Goal: Feedback & Contribution: Submit feedback/report problem

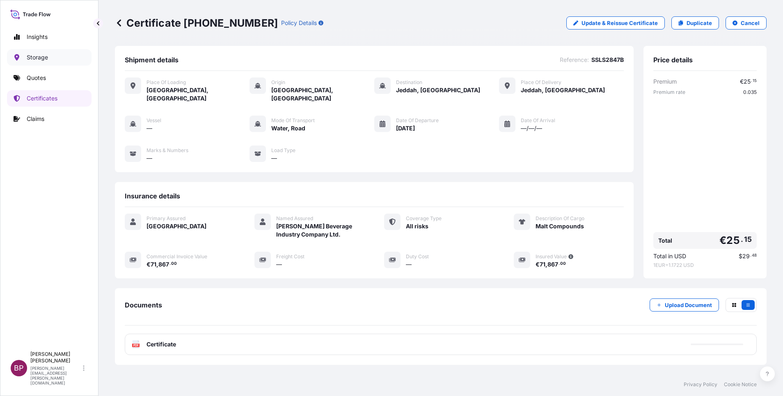
click at [40, 59] on p "Storage" at bounding box center [37, 57] width 21 height 8
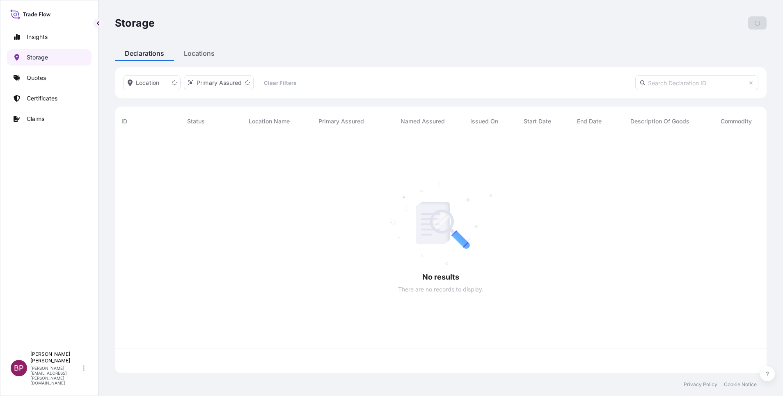
scroll to position [232, 642]
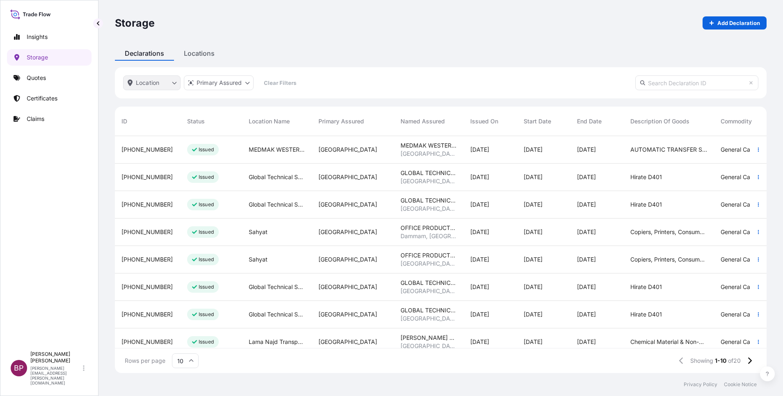
click at [175, 85] on html "Insights Storage Quotes Certificates Claims BP [PERSON_NAME] Kurian [EMAIL_ADDR…" at bounding box center [391, 198] width 783 height 396
click at [200, 54] on div "Storage Add Declaration Declarations Locations Location Primary Assured Clear F…" at bounding box center [440, 186] width 684 height 373
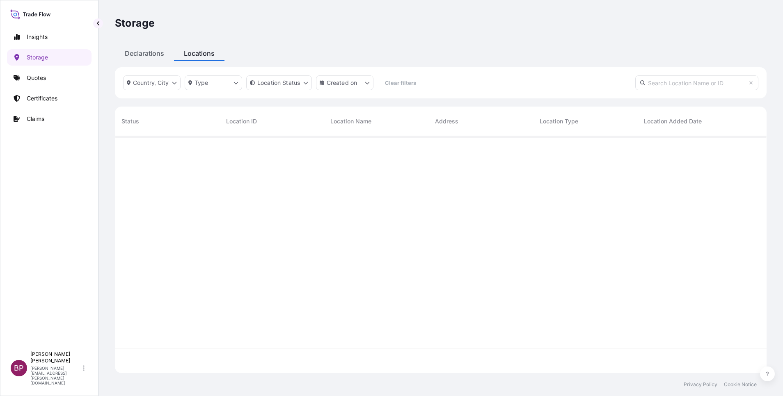
scroll to position [232, 642]
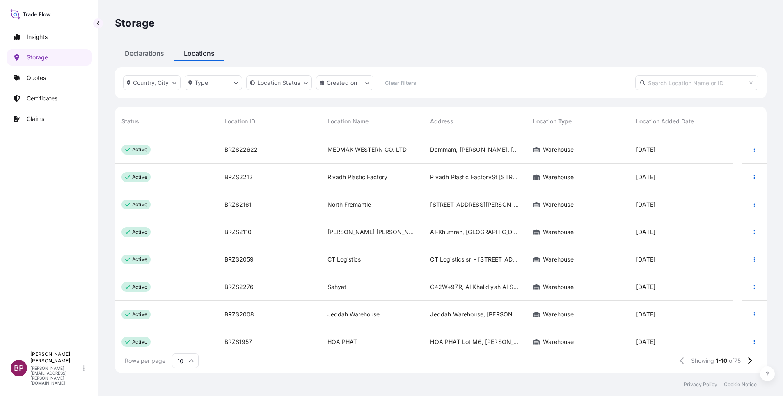
click at [684, 83] on input "text" at bounding box center [696, 82] width 123 height 15
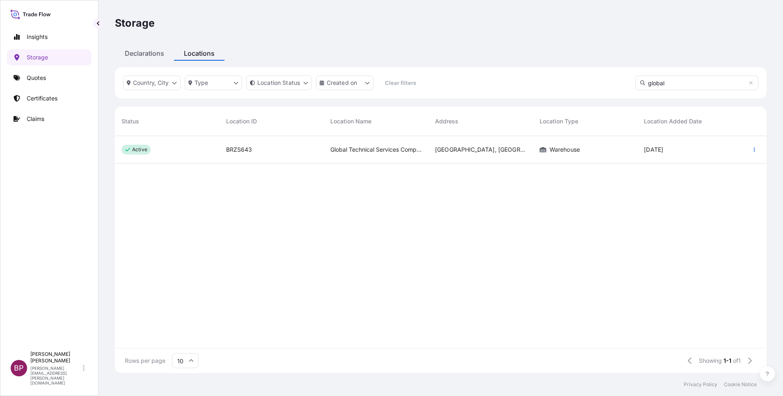
type input "global"
click at [468, 154] on div "[GEOGRAPHIC_DATA], [GEOGRAPHIC_DATA], [GEOGRAPHIC_DATA]" at bounding box center [480, 149] width 105 height 27
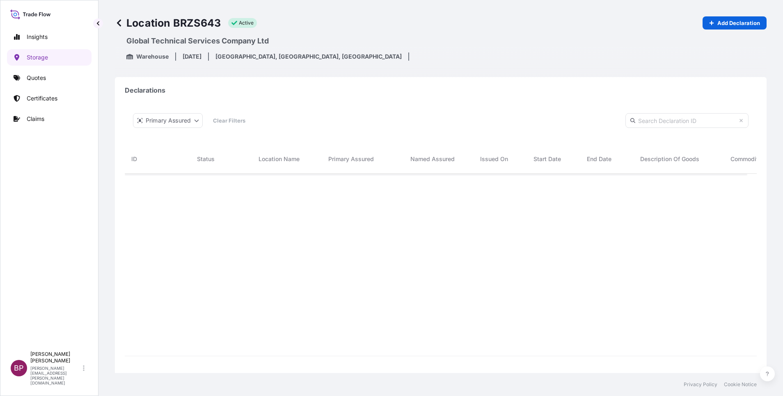
scroll to position [202, 613]
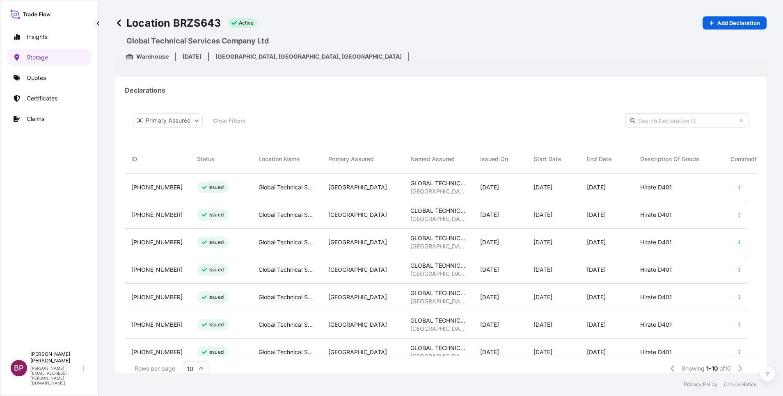
click at [120, 24] on icon at bounding box center [119, 23] width 8 height 8
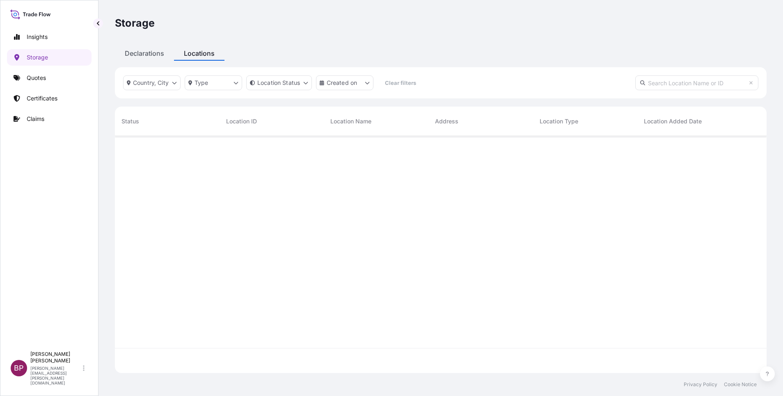
scroll to position [232, 642]
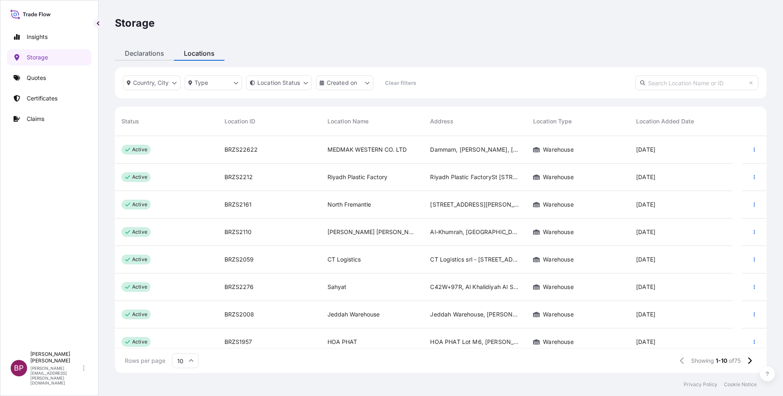
click at [147, 52] on div "Declarations" at bounding box center [144, 53] width 59 height 15
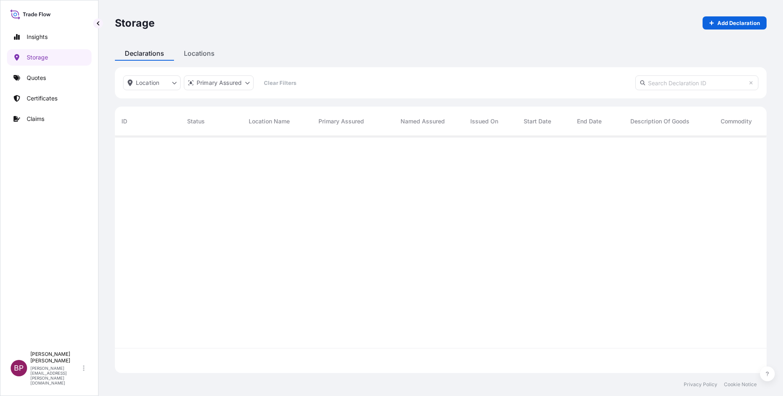
scroll to position [232, 642]
click at [248, 83] on html "Insights Storage Quotes Certificates Claims BP [PERSON_NAME] Kurian [EMAIL_ADDR…" at bounding box center [391, 198] width 783 height 396
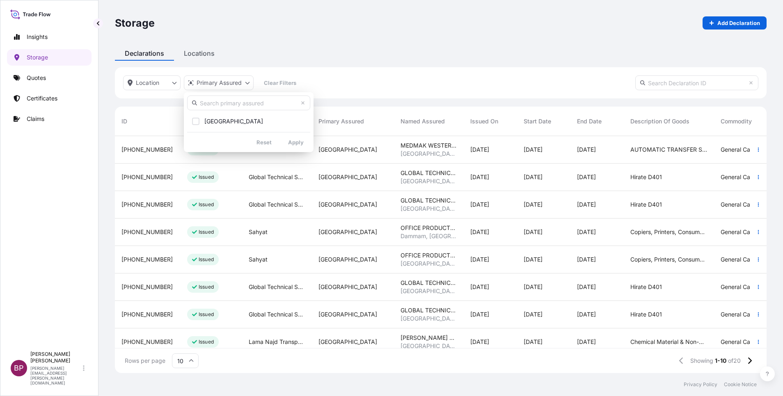
click at [251, 103] on input "text" at bounding box center [248, 103] width 123 height 15
type input "global"
click at [359, 61] on html "Insights Storage Quotes Certificates Claims BP [PERSON_NAME] Kurian [EMAIL_ADDR…" at bounding box center [391, 198] width 783 height 396
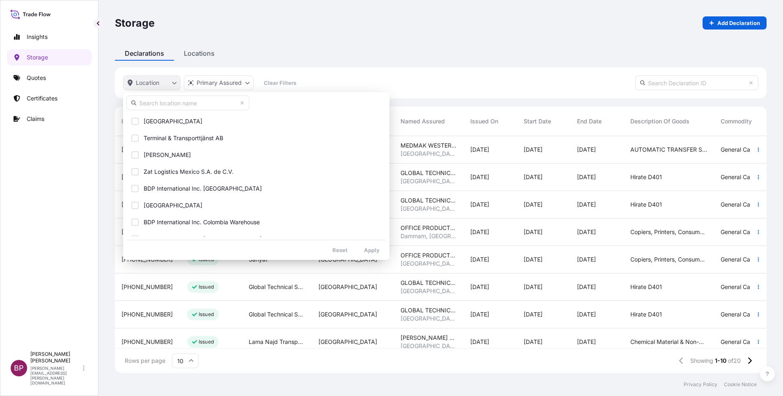
click at [174, 85] on html "Insights Storage Quotes Certificates Claims BP [PERSON_NAME] Kurian [EMAIL_ADDR…" at bounding box center [391, 198] width 783 height 396
click at [178, 107] on input "text" at bounding box center [187, 103] width 123 height 15
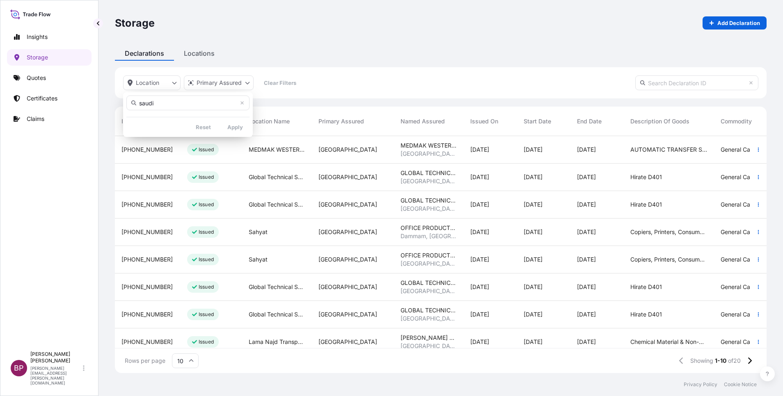
type input "saudi"
click at [46, 62] on link "Storage" at bounding box center [49, 57] width 85 height 16
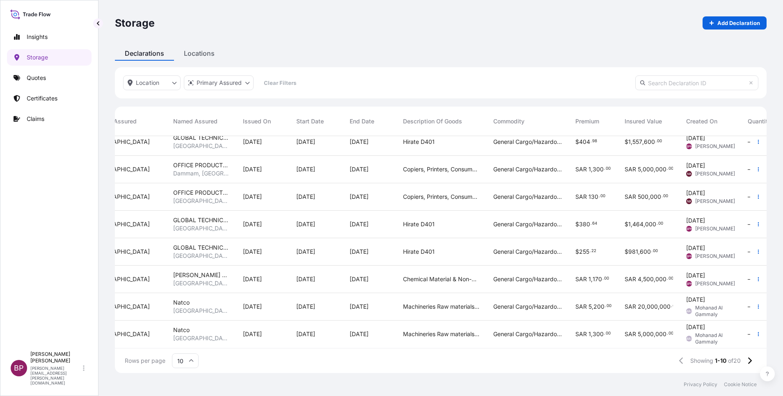
scroll to position [72, 0]
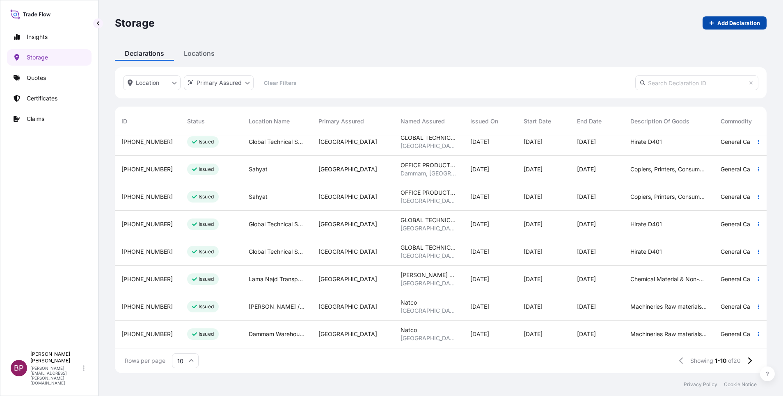
click at [740, 24] on p "Add Declaration" at bounding box center [738, 23] width 43 height 8
select select "31614"
select select "USD"
select select "mt"
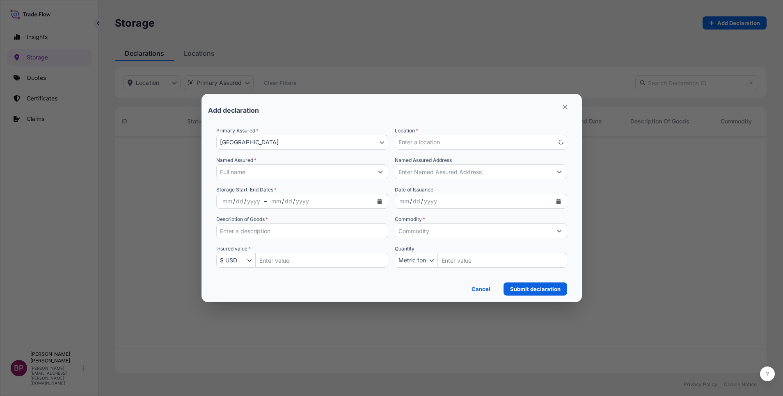
click at [494, 174] on input "Named Assured Address" at bounding box center [473, 171] width 157 height 15
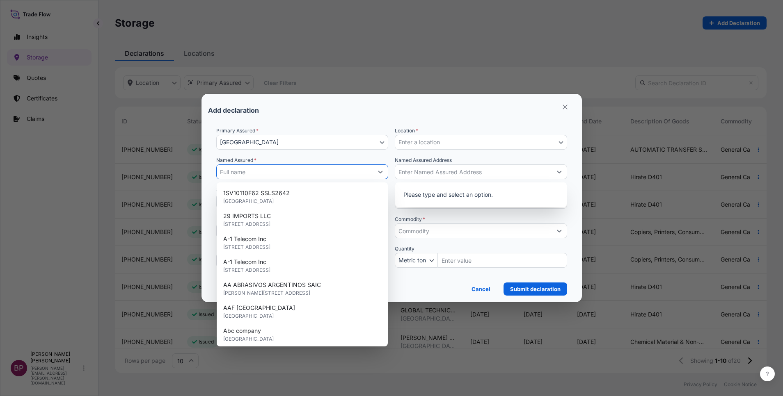
click at [285, 174] on input "Named Assured *" at bounding box center [295, 171] width 157 height 15
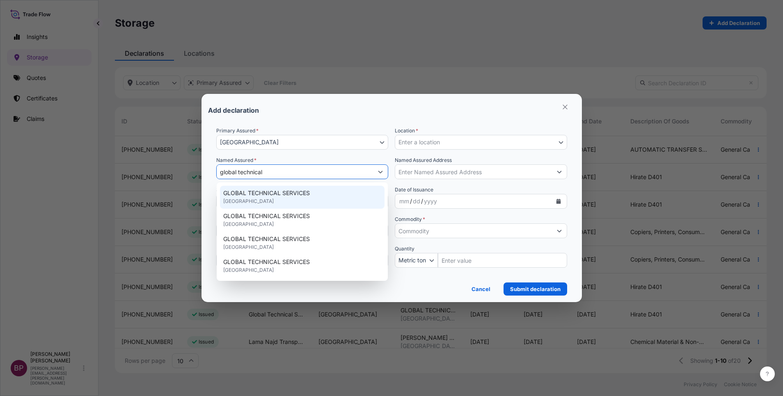
click at [294, 197] on span "GLOBAL TECHNICAL SERVICES" at bounding box center [266, 193] width 87 height 8
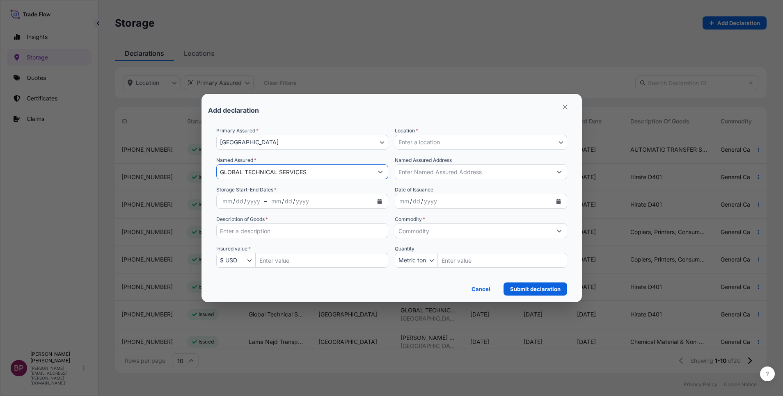
type input "GLOBAL TECHNICAL SERVICES"
click at [557, 143] on button "Enter a location" at bounding box center [481, 142] width 172 height 15
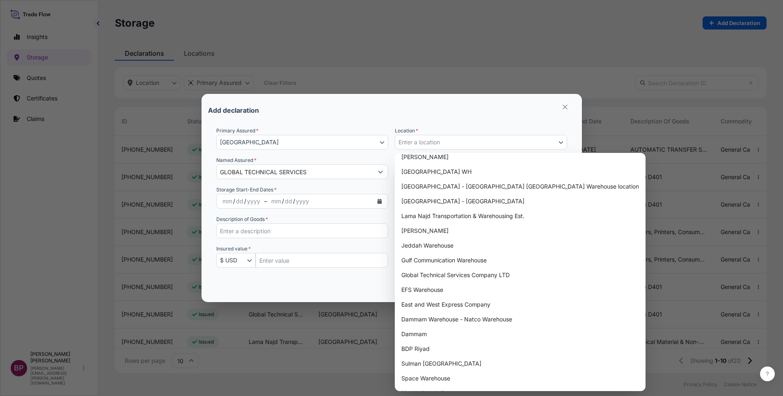
scroll to position [448, 0]
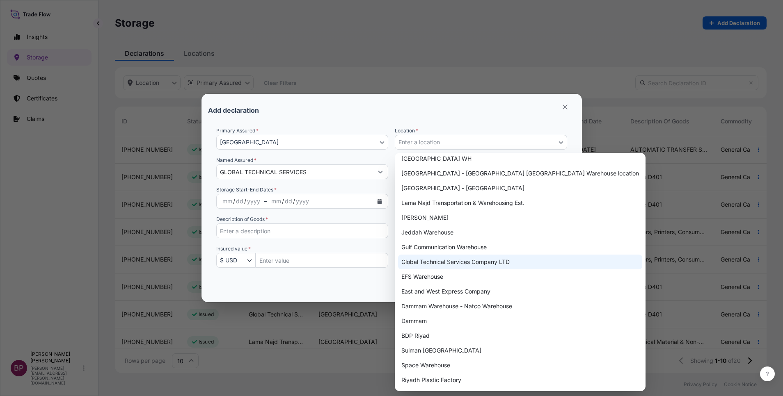
click at [501, 263] on div "Global Technical Services Company LTD" at bounding box center [520, 262] width 244 height 15
select select "643"
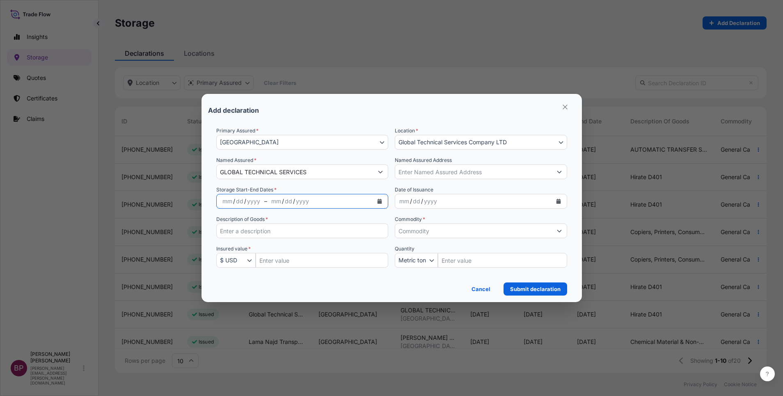
click at [377, 202] on icon "Calendar" at bounding box center [379, 201] width 5 height 5
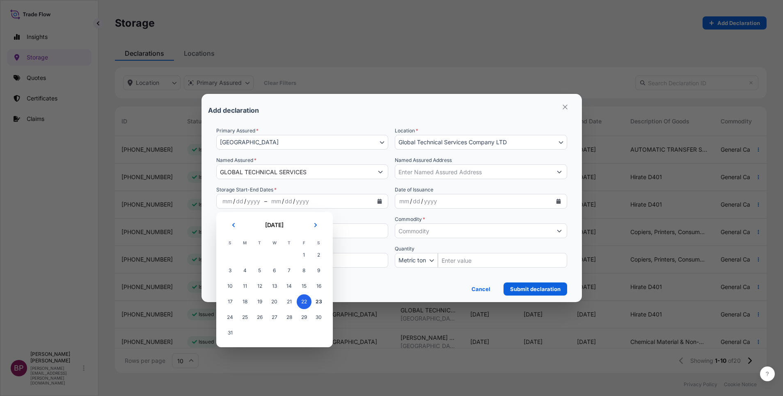
click at [303, 304] on span "22" at bounding box center [304, 302] width 15 height 15
click at [317, 230] on button "Next" at bounding box center [315, 225] width 18 height 13
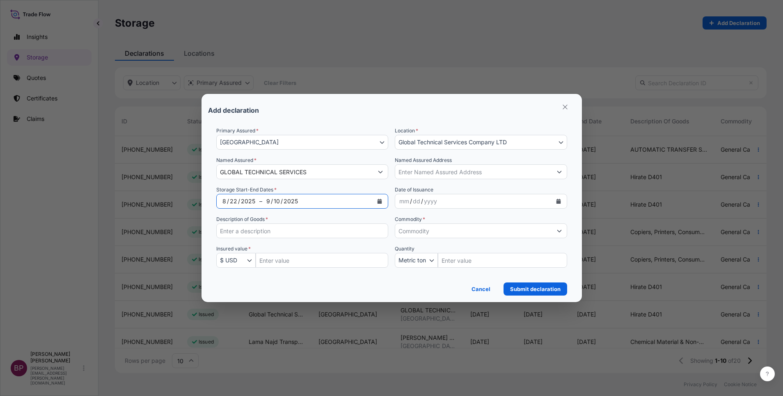
click at [276, 204] on div "10" at bounding box center [277, 201] width 8 height 10
click at [274, 203] on div "10" at bounding box center [277, 201] width 8 height 10
click at [275, 203] on div "10" at bounding box center [277, 201] width 8 height 10
click at [379, 203] on icon "Calendar" at bounding box center [379, 201] width 5 height 5
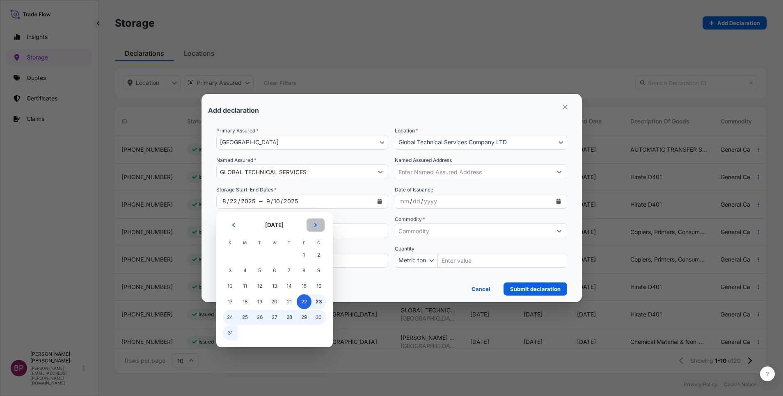
click at [319, 225] on button "Next" at bounding box center [315, 225] width 18 height 13
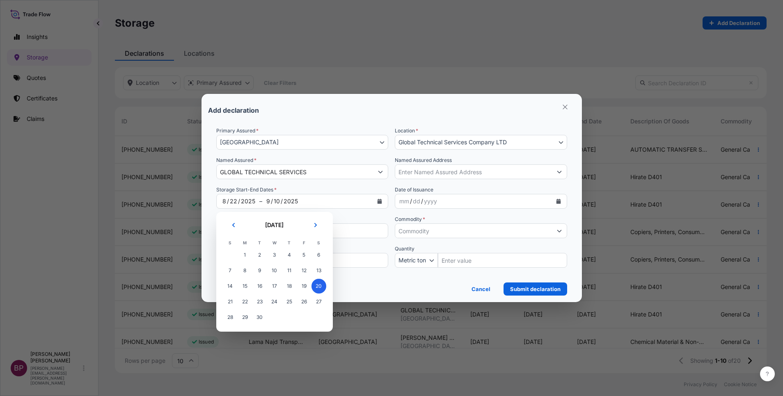
click at [319, 287] on span "20" at bounding box center [318, 286] width 15 height 15
click at [320, 285] on span "20" at bounding box center [318, 286] width 15 height 15
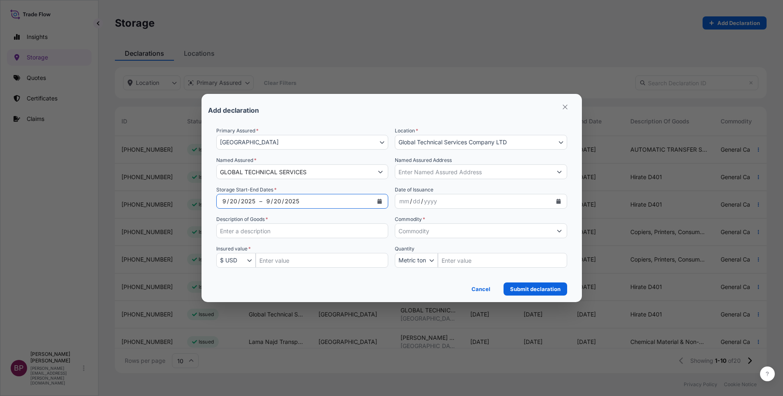
click at [378, 201] on icon "Calendar" at bounding box center [379, 201] width 5 height 5
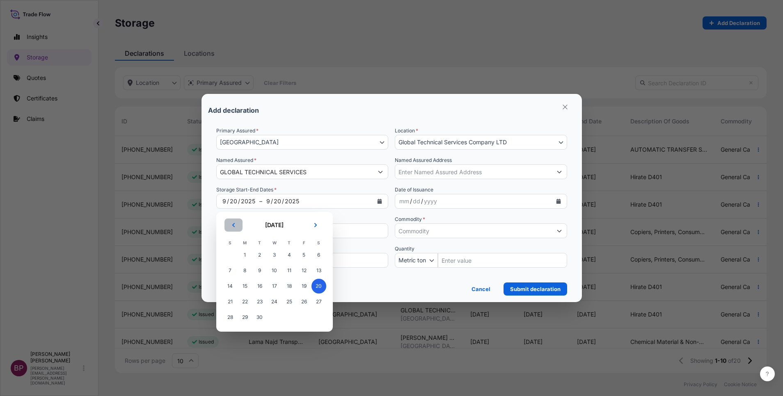
click at [235, 224] on icon "Previous" at bounding box center [233, 225] width 5 height 5
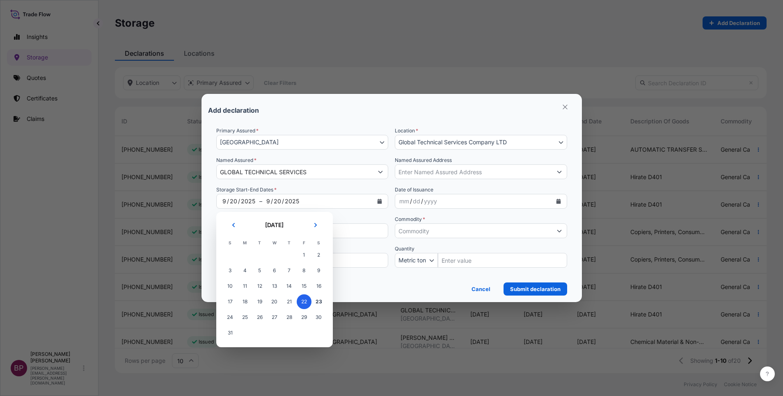
click at [304, 300] on span "22" at bounding box center [304, 302] width 15 height 15
click at [317, 226] on icon "Next" at bounding box center [315, 225] width 5 height 5
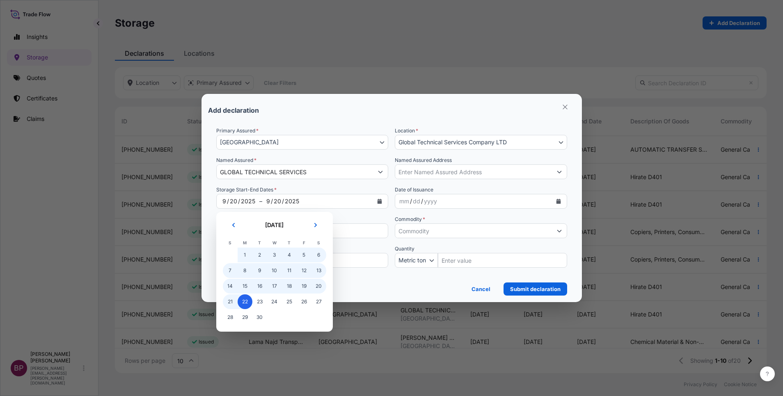
click at [240, 301] on span "22" at bounding box center [245, 302] width 15 height 15
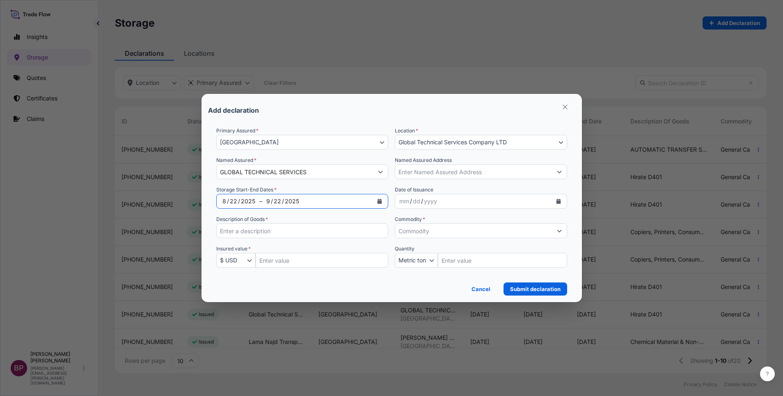
click at [379, 202] on icon "Calendar" at bounding box center [379, 201] width 5 height 5
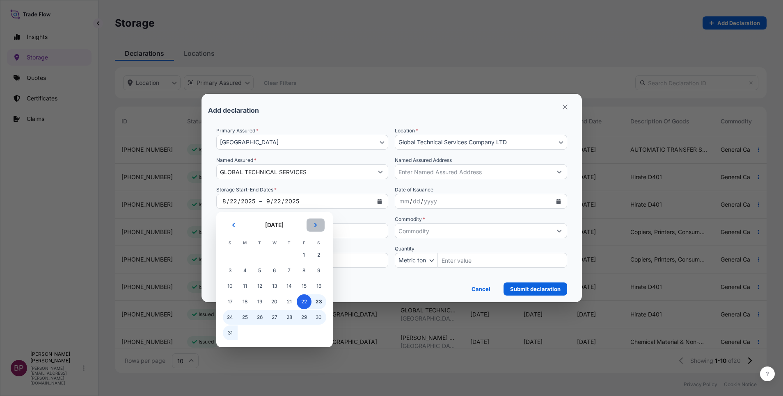
click at [320, 226] on button "Next" at bounding box center [315, 225] width 18 height 13
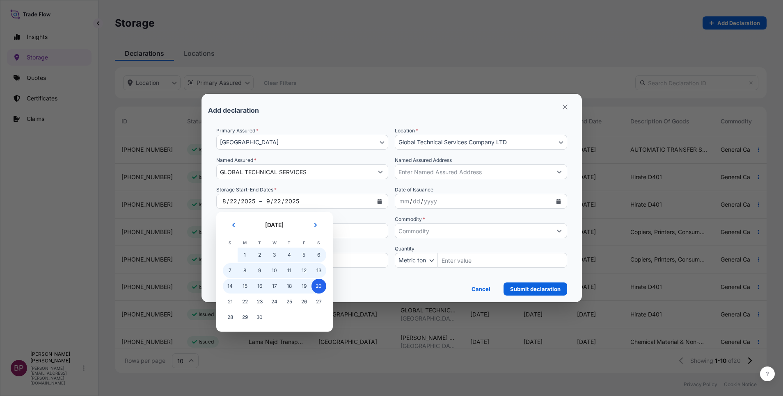
click at [319, 285] on tbody "31 1 2 3 4 5 6 7 8 9 10 11 12 13 14 15 16 17 18 19 20 21 22 23 24 25 26 27 28 2…" at bounding box center [274, 286] width 103 height 78
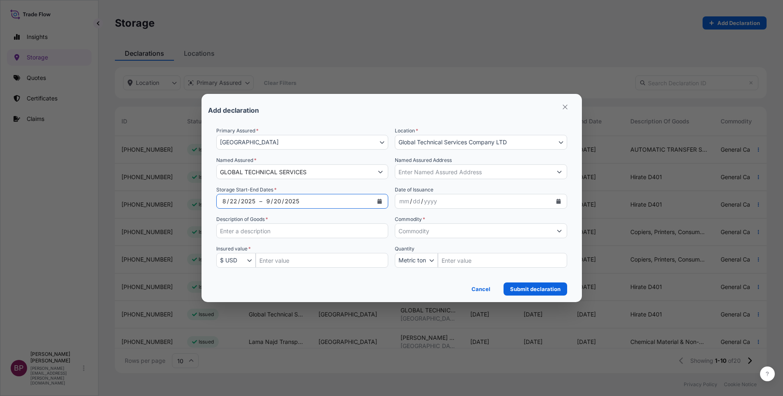
click at [557, 203] on icon "Calendar" at bounding box center [558, 201] width 5 height 5
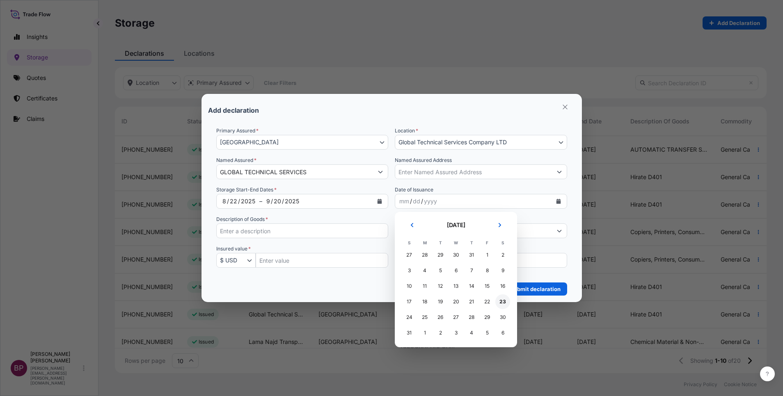
click at [501, 302] on div "23" at bounding box center [502, 302] width 15 height 15
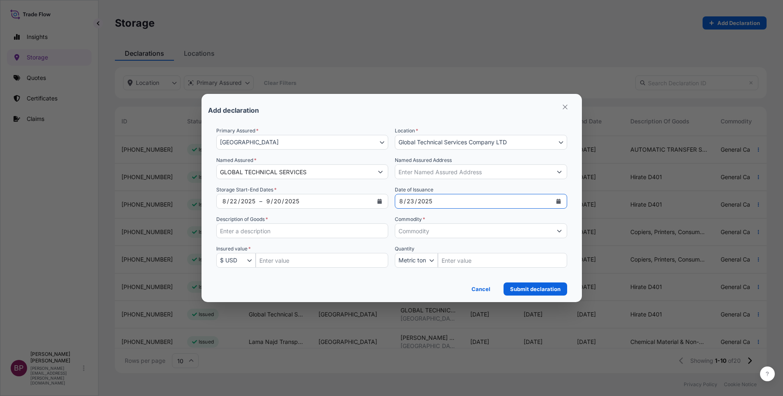
click at [282, 233] on input "Description of Goods *" at bounding box center [302, 231] width 172 height 15
paste input "Hirate D401"
type input "Hirate D401"
click at [352, 288] on div "Cancel Submit declaration" at bounding box center [391, 287] width 351 height 18
click at [558, 231] on icon "Show suggestions" at bounding box center [559, 231] width 5 height 2
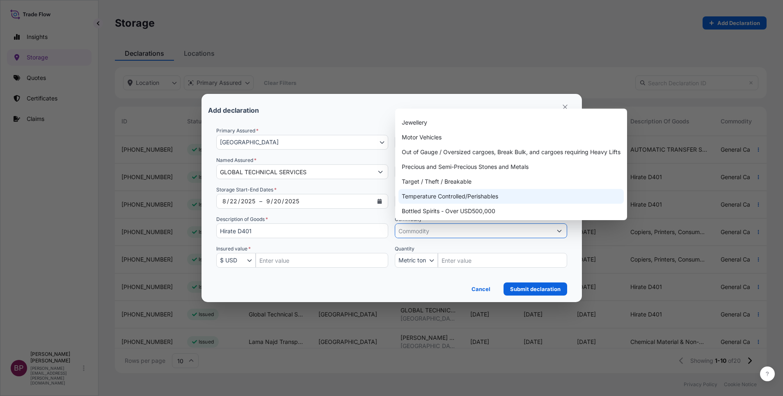
scroll to position [0, 0]
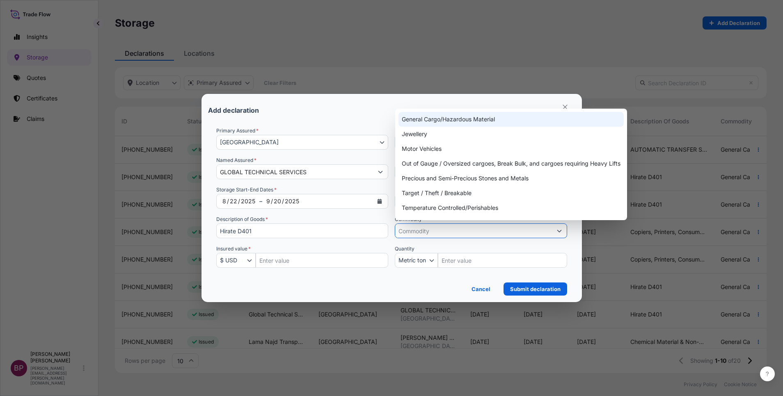
click at [481, 119] on div "General Cargo/Hazardous Material" at bounding box center [510, 119] width 225 height 15
type input "General Cargo/Hazardous Material"
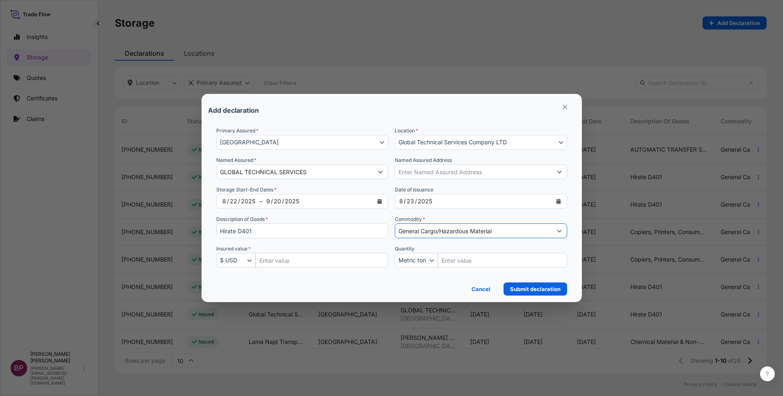
click at [434, 294] on div "Cancel Submit declaration" at bounding box center [391, 287] width 351 height 18
click at [283, 261] on input "Insured Value Amount" at bounding box center [322, 260] width 133 height 15
paste input "1701600"
type input "1701600"
click at [296, 279] on div "Cancel Submit declaration" at bounding box center [391, 287] width 351 height 18
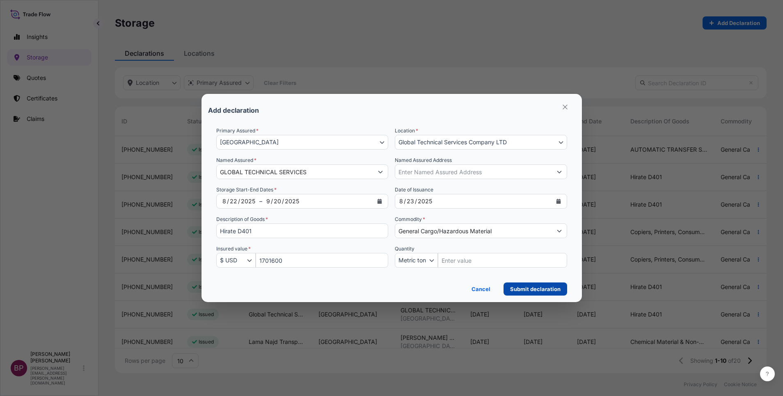
click at [553, 291] on p "Submit declaration" at bounding box center [535, 289] width 50 height 8
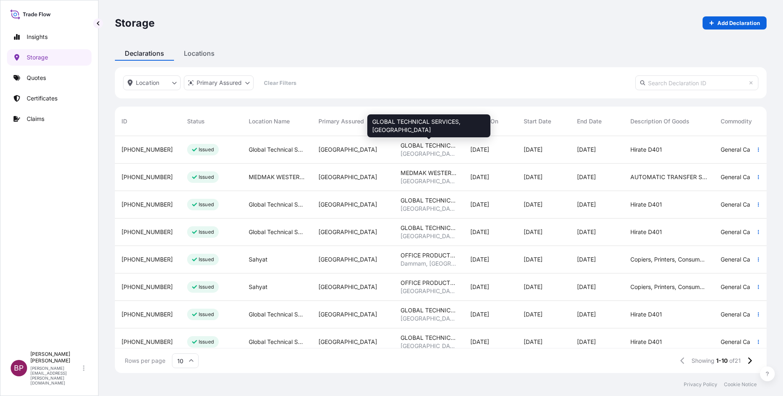
click at [445, 155] on div "[GEOGRAPHIC_DATA]" at bounding box center [428, 154] width 57 height 8
click at [444, 155] on div "[GEOGRAPHIC_DATA]" at bounding box center [428, 154] width 57 height 8
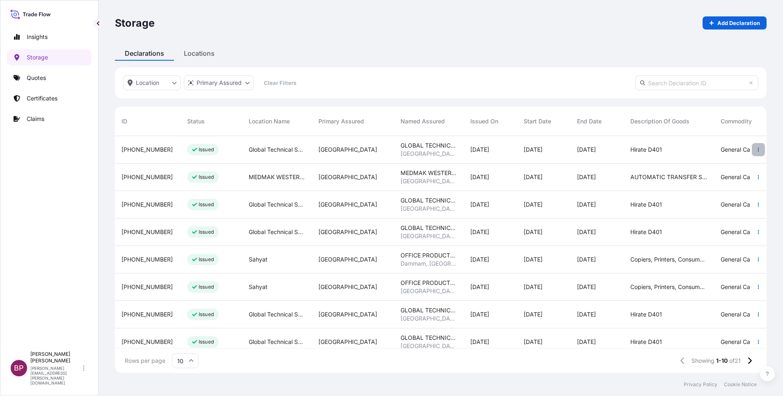
click at [756, 151] on icon "button" at bounding box center [758, 149] width 5 height 5
click at [721, 152] on p "Download certificate" at bounding box center [708, 151] width 55 height 8
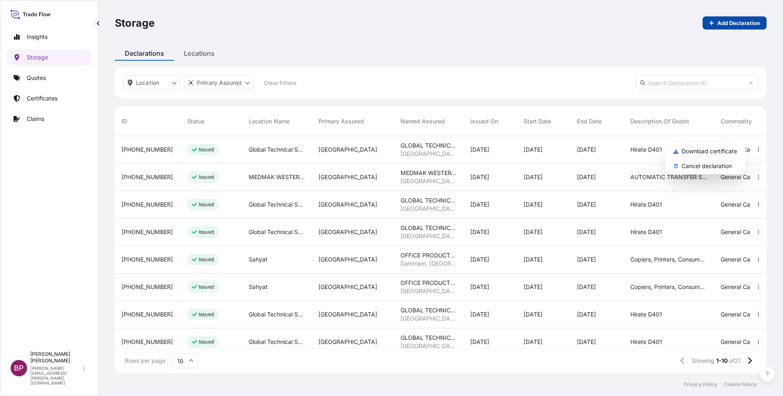
click at [731, 21] on p "Add Declaration" at bounding box center [738, 23] width 43 height 8
select select "31614"
select select "USD"
select select "mt"
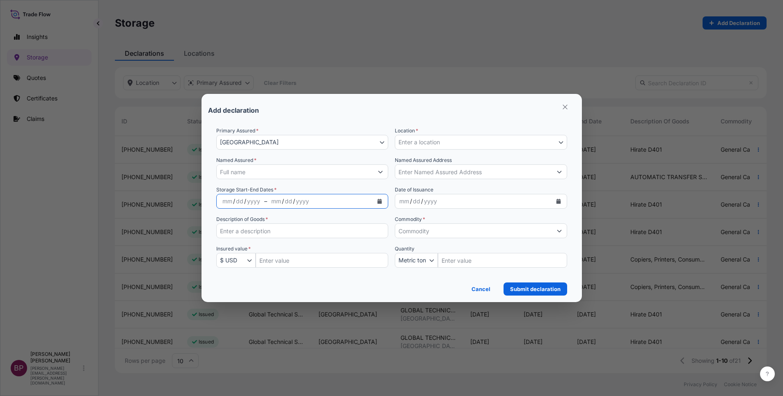
click at [379, 202] on icon "Calendar" at bounding box center [379, 201] width 5 height 5
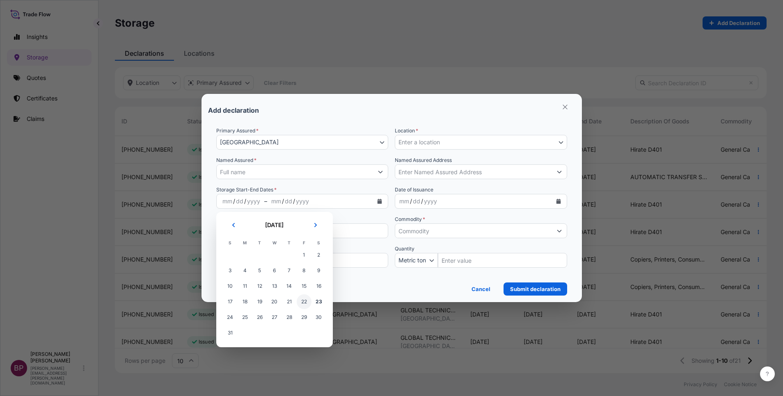
click at [306, 303] on span "22" at bounding box center [304, 302] width 15 height 15
click at [313, 226] on icon "Next" at bounding box center [315, 225] width 5 height 5
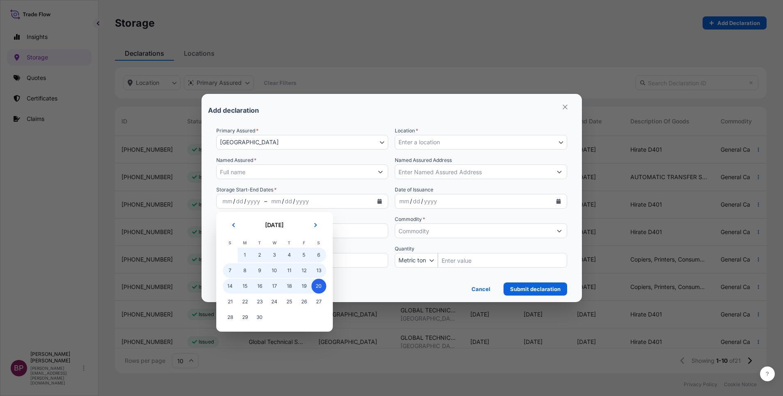
click at [317, 284] on span "20" at bounding box center [318, 286] width 15 height 15
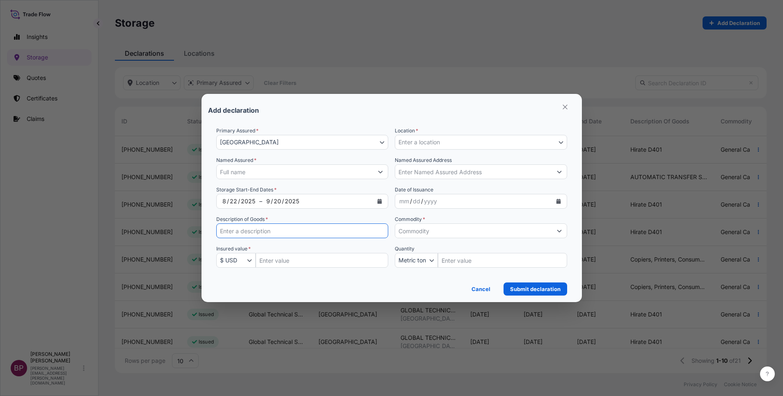
click at [290, 235] on input "Description of Goods *" at bounding box center [302, 231] width 172 height 15
paste input "Hirate D401"
type input "Hirate D401"
click at [264, 174] on input "Named Assured *" at bounding box center [295, 171] width 157 height 15
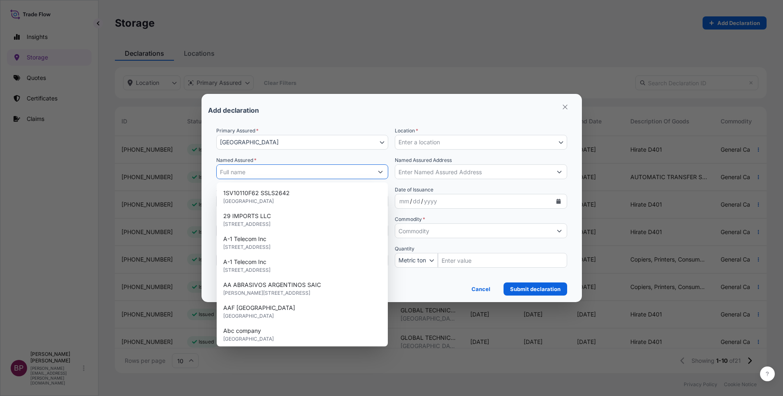
paste input "GLOBAL TECHNICAL SERVICES"
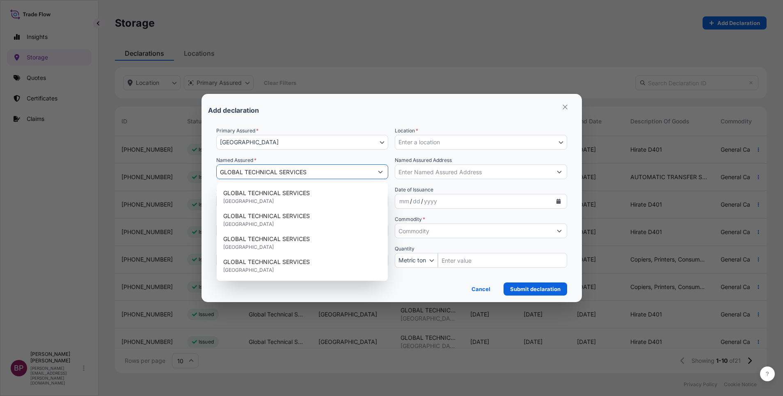
type input "GLOBAL TECHNICAL SERVICES"
click at [520, 143] on button "Enter a location" at bounding box center [481, 142] width 172 height 15
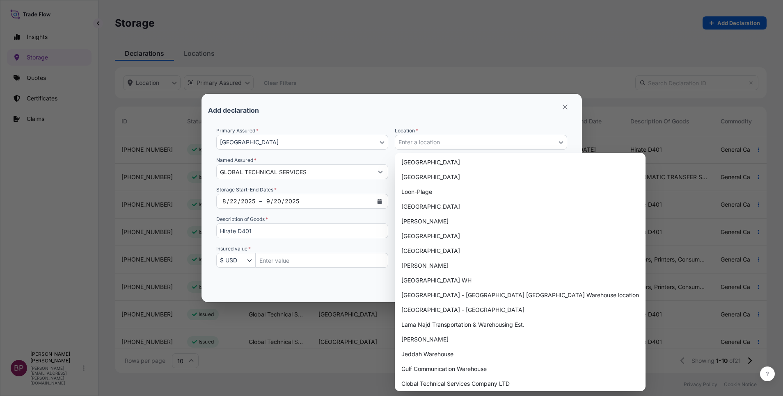
scroll to position [330, 0]
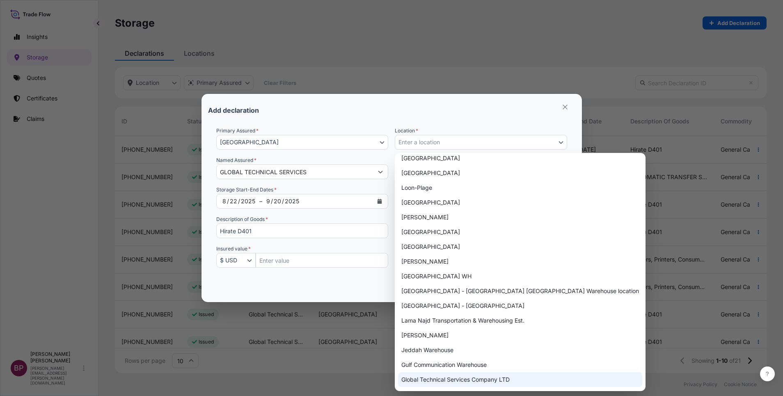
click at [510, 378] on div "Global Technical Services Company LTD" at bounding box center [520, 379] width 244 height 15
select select "643"
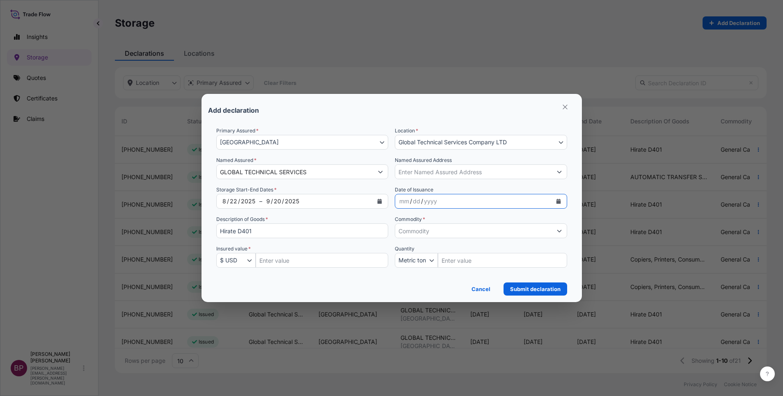
click at [558, 201] on icon "Calendar" at bounding box center [558, 201] width 5 height 5
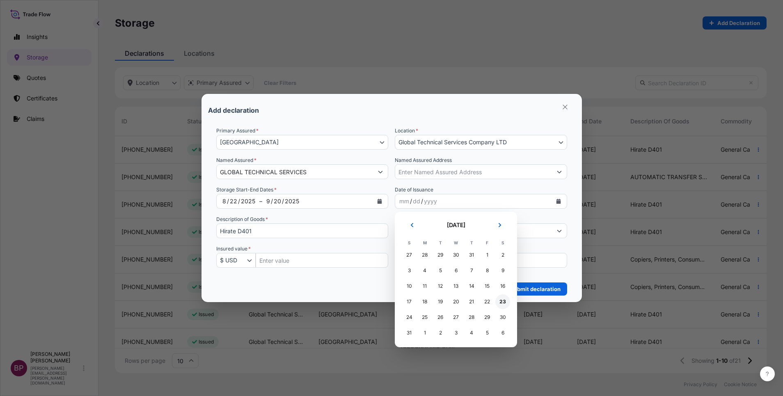
click at [503, 302] on div "23" at bounding box center [502, 302] width 15 height 15
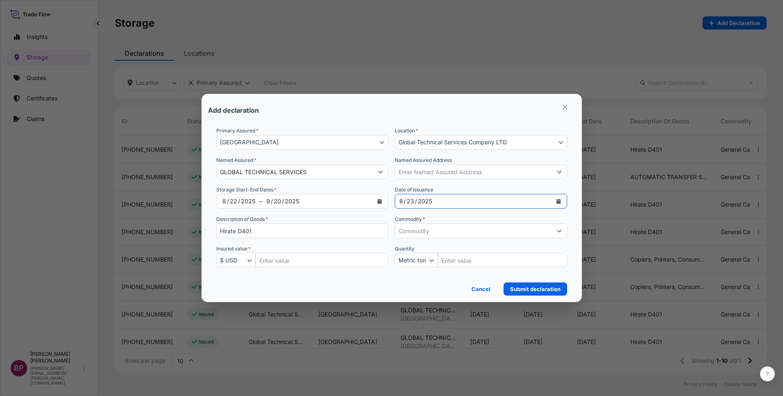
click at [557, 231] on icon "Show suggestions" at bounding box center [559, 230] width 5 height 5
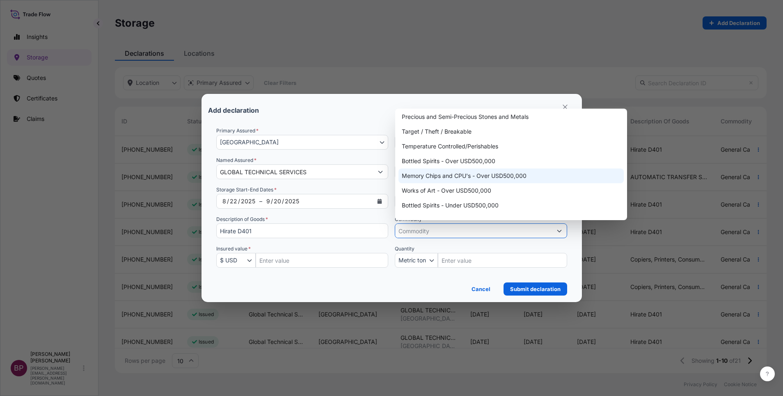
scroll to position [0, 0]
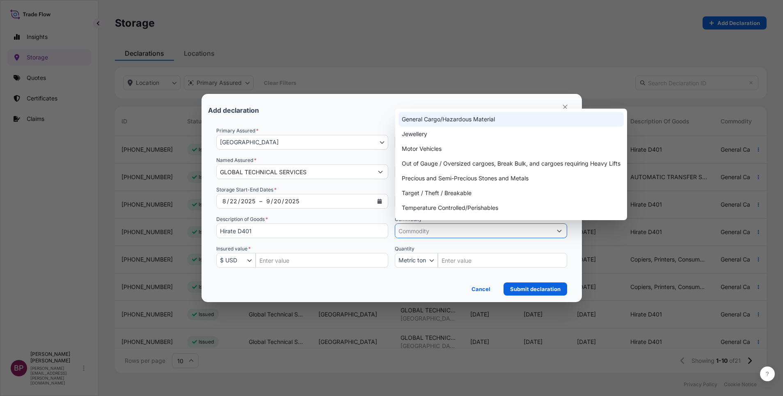
click at [501, 119] on div "General Cargo/Hazardous Material" at bounding box center [510, 119] width 225 height 15
type input "General Cargo/Hazardous Material"
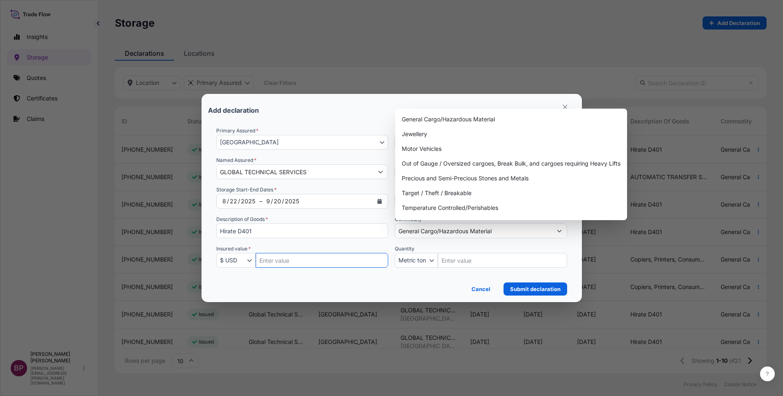
click at [286, 263] on input "Insured Value Amount" at bounding box center [322, 260] width 133 height 15
paste input "1176000"
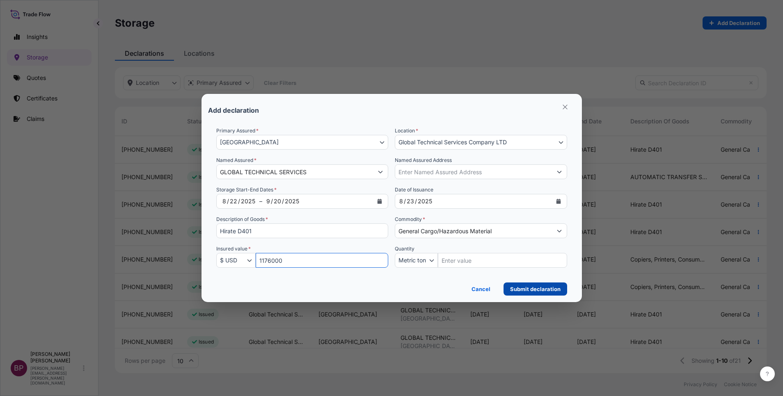
type input "1176000"
click at [542, 287] on p "Submit declaration" at bounding box center [535, 289] width 50 height 8
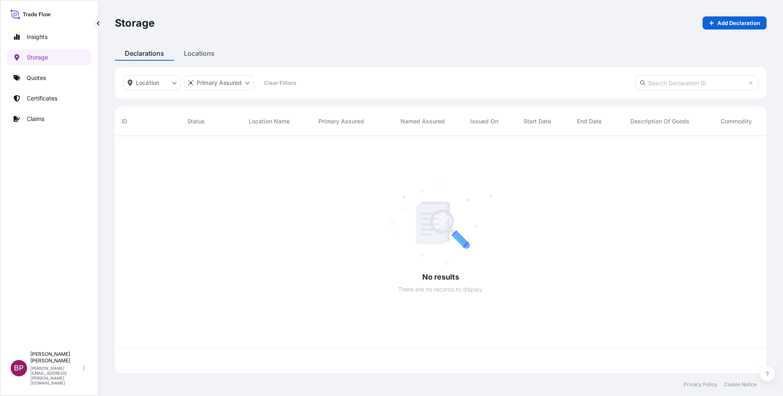
scroll to position [232, 642]
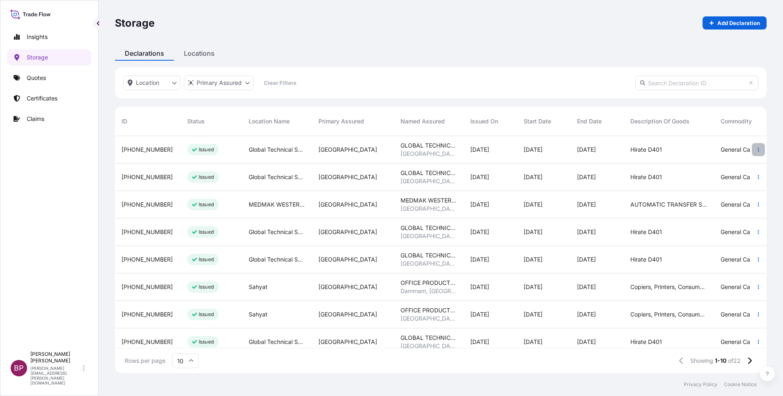
click at [751, 153] on button "button" at bounding box center [757, 149] width 13 height 13
click at [726, 151] on p "Download certificate" at bounding box center [708, 151] width 55 height 8
click at [36, 118] on p "Claims" at bounding box center [36, 119] width 18 height 8
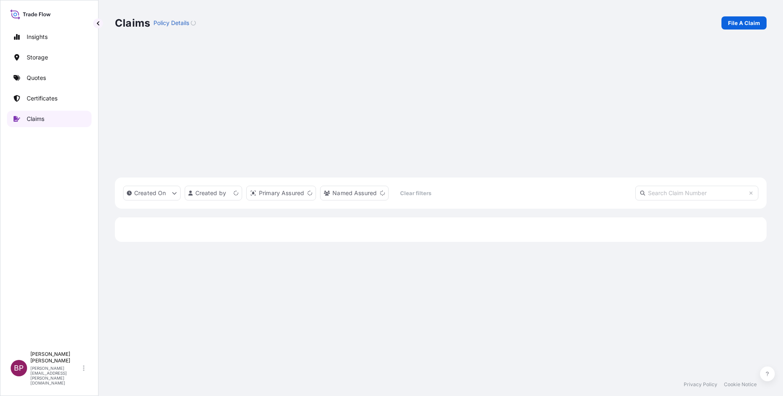
scroll to position [254, 642]
click at [737, 26] on p "File A Claim" at bounding box center [744, 23] width 32 height 8
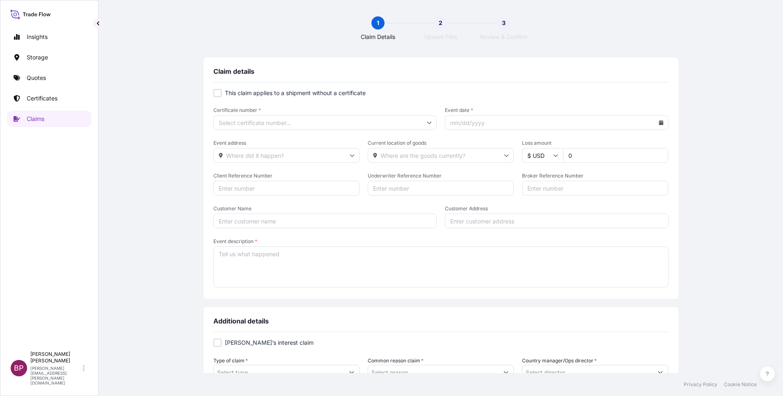
click at [296, 126] on input "Certificate number *" at bounding box center [325, 122] width 224 height 15
paste input "[PHONE_NUMBER]"
type input "[PHONE_NUMBER]"
click at [254, 145] on li "[PHONE_NUMBER]" at bounding box center [321, 145] width 216 height 16
click at [533, 92] on label "This claim applies to a shipment without a certificate" at bounding box center [440, 93] width 455 height 8
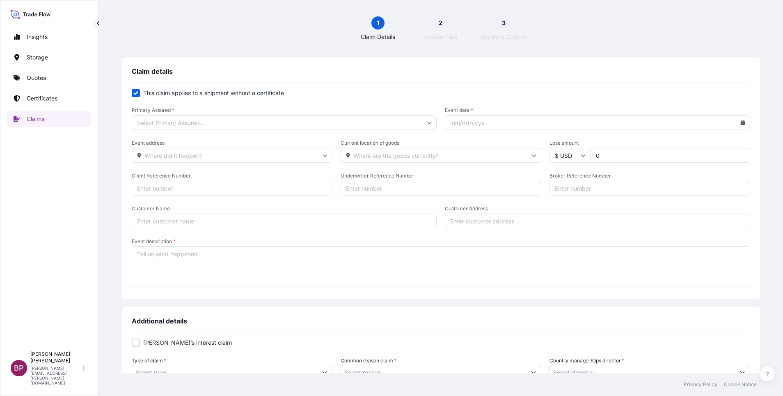
checkbox input "false"
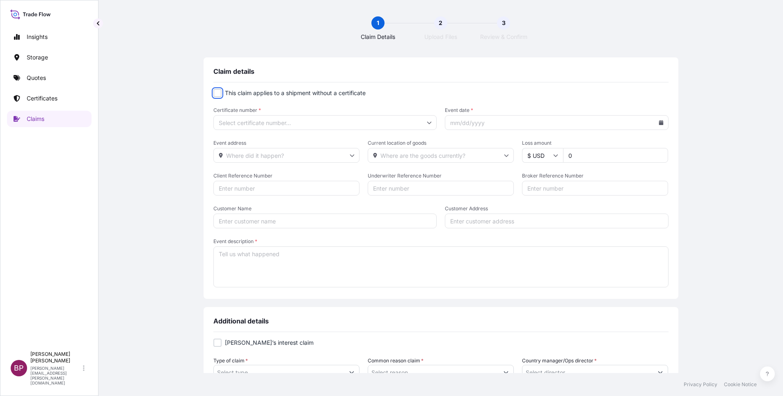
click at [424, 126] on input "Certificate number *" at bounding box center [325, 122] width 224 height 15
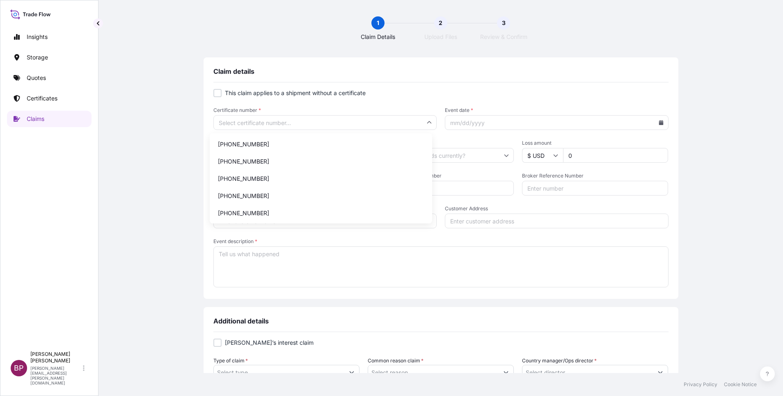
paste input "[PHONE_NUMBER]"
type input "[PHONE_NUMBER]"
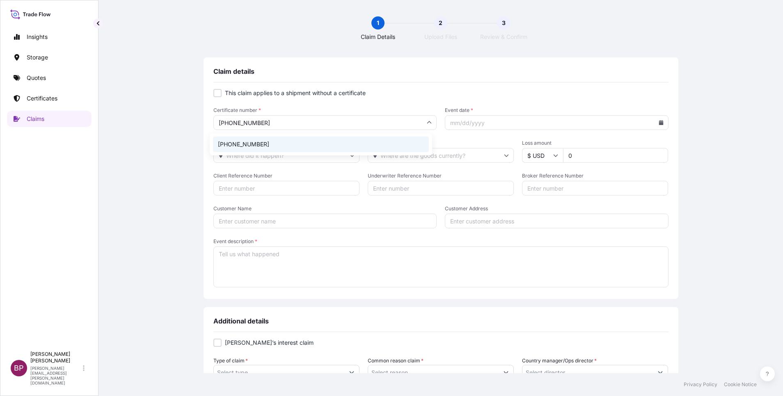
click at [254, 146] on li "[PHONE_NUMBER]" at bounding box center [321, 145] width 216 height 16
click at [658, 123] on icon at bounding box center [660, 122] width 5 height 5
click at [548, 148] on icon at bounding box center [547, 150] width 2 height 5
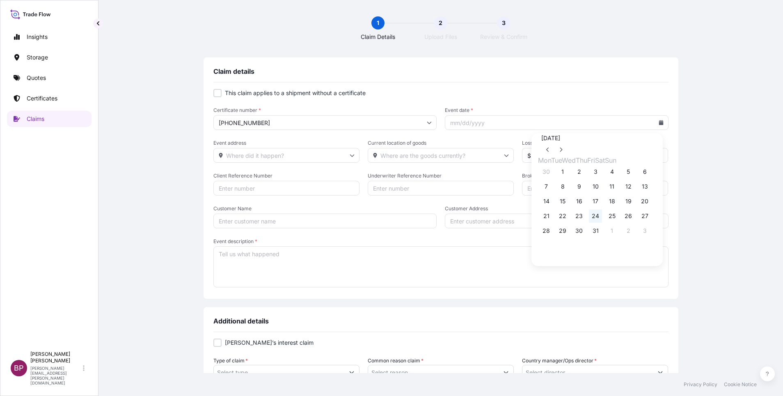
click at [589, 223] on button "24" at bounding box center [595, 216] width 13 height 13
type input "[DATE]"
click at [329, 158] on input "Event address" at bounding box center [286, 155] width 146 height 15
paste input "[URL][DOMAIN_NAME]"
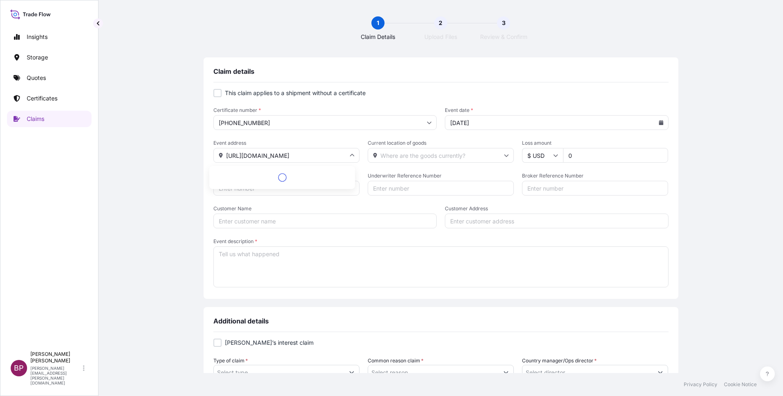
type input "[URL][DOMAIN_NAME]"
click at [444, 158] on input "Current location of goods" at bounding box center [441, 155] width 146 height 15
paste input "[URL][DOMAIN_NAME]"
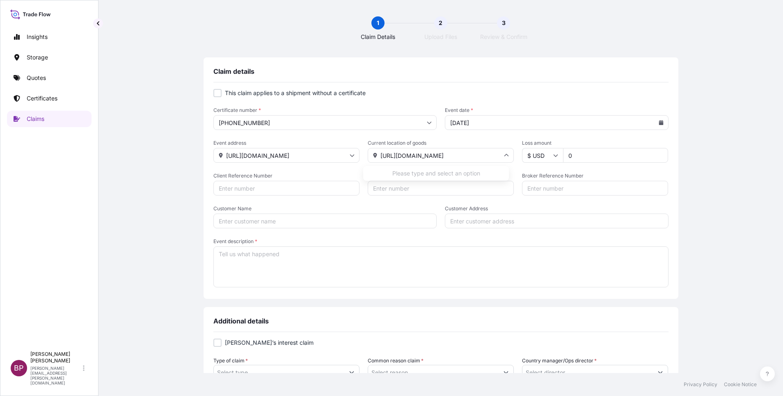
type input "[URL][DOMAIN_NAME]"
click at [548, 158] on input "$ USD" at bounding box center [542, 155] width 41 height 15
click at [537, 85] on div "﷼ SAR" at bounding box center [537, 78] width 34 height 16
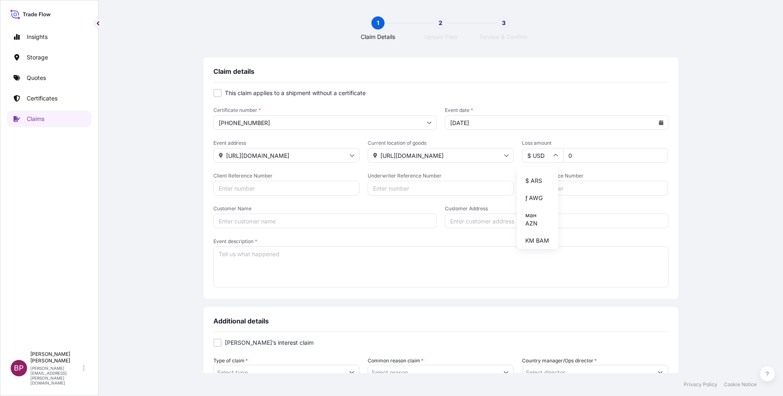
type input "﷼ SAR"
drag, startPoint x: 580, startPoint y: 157, endPoint x: 538, endPoint y: 162, distance: 41.7
click at [524, 156] on div "﷼ SAR 0" at bounding box center [595, 155] width 146 height 15
type input "39247"
click at [699, 204] on div "Claim details This claim applies to a shipment without a certificate Certificat…" at bounding box center [440, 332] width 651 height 551
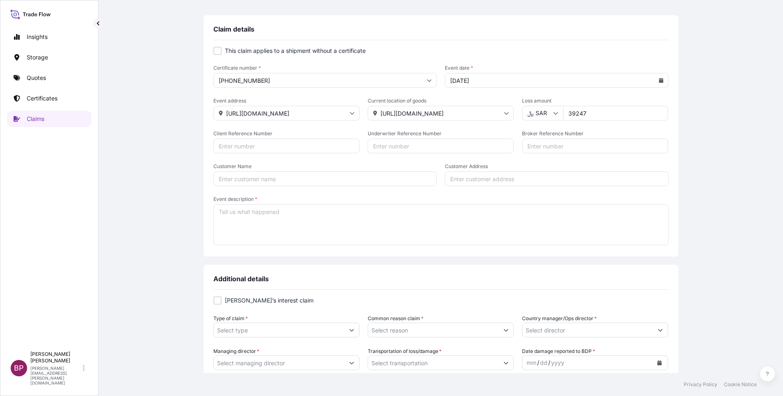
scroll to position [62, 0]
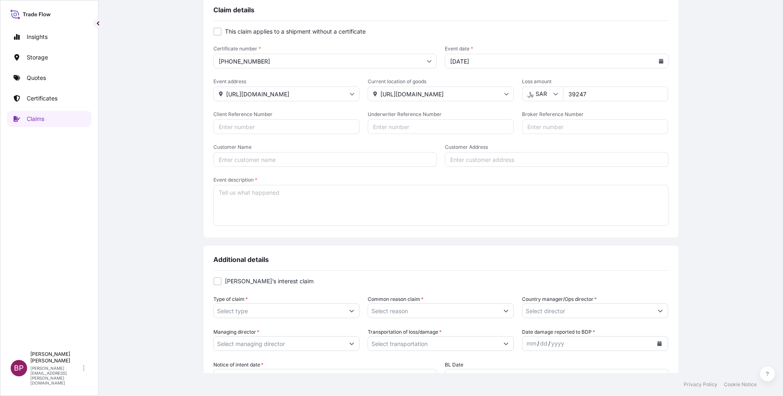
click at [363, 215] on textarea "Event description *" at bounding box center [440, 205] width 455 height 41
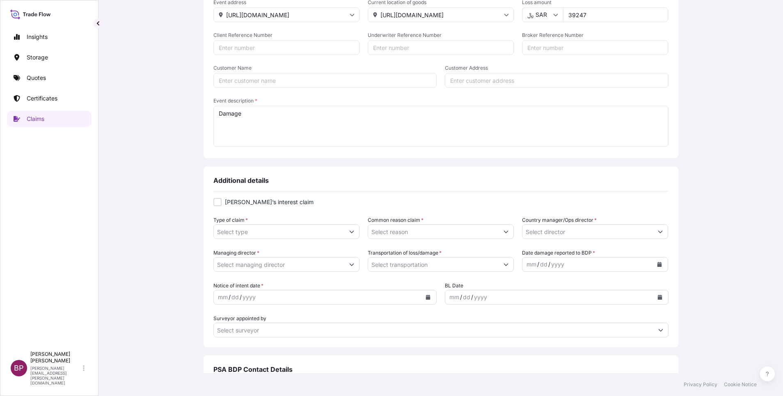
scroll to position [185, 0]
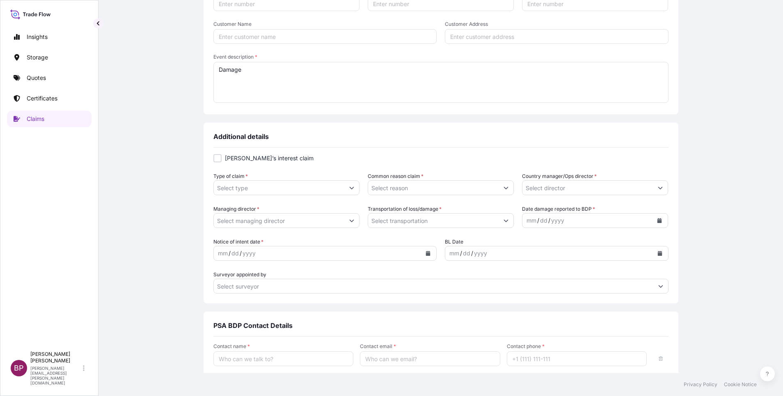
type textarea "Damage"
click at [349, 187] on icon "Show suggestions" at bounding box center [351, 187] width 5 height 5
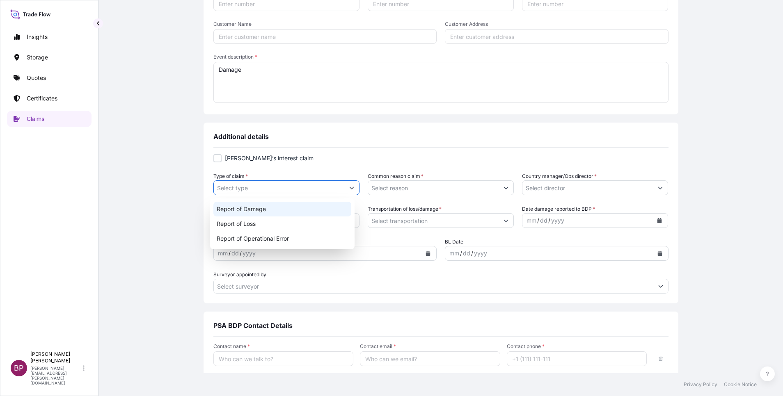
click at [278, 210] on div "Report of Damage" at bounding box center [282, 209] width 138 height 15
type input "Report of Damage"
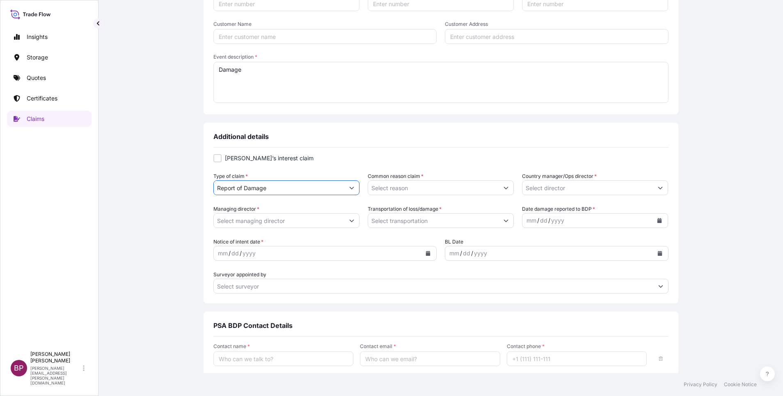
click at [498, 190] on button "Show suggestions" at bounding box center [505, 187] width 15 height 15
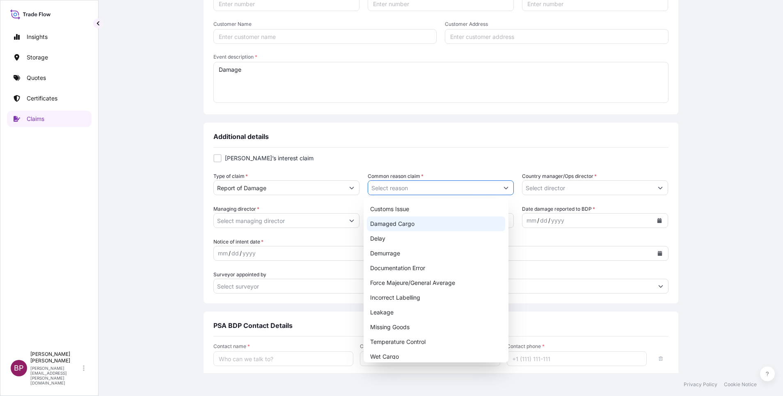
click at [426, 228] on div "Damaged Cargo" at bounding box center [436, 224] width 138 height 15
type input "Damaged Cargo"
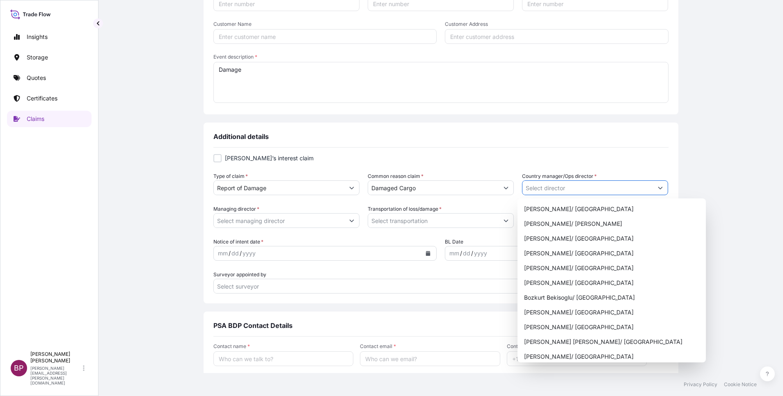
click at [658, 190] on icon "Show suggestions" at bounding box center [660, 187] width 5 height 5
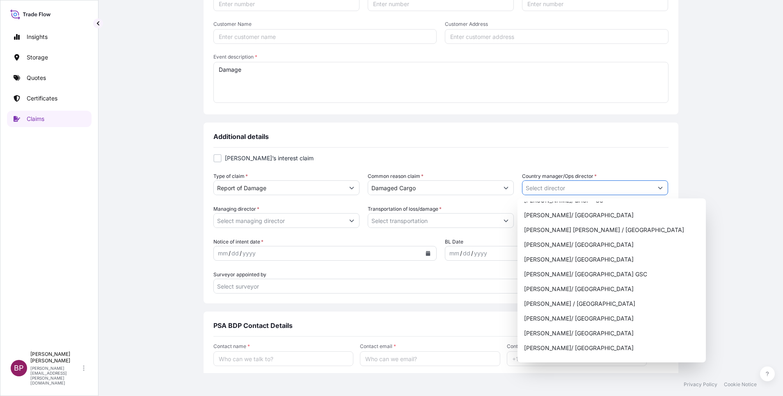
scroll to position [581, 0]
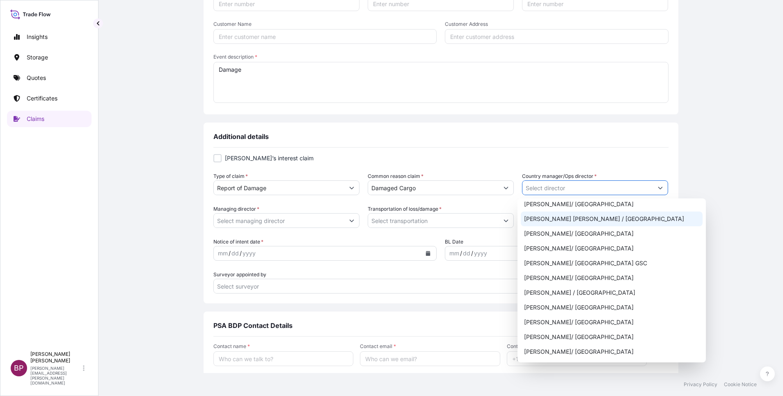
click at [621, 219] on div "[PERSON_NAME] [PERSON_NAME] / [GEOGRAPHIC_DATA]" at bounding box center [612, 219] width 182 height 15
type input "[PERSON_NAME] [PERSON_NAME] / [GEOGRAPHIC_DATA]"
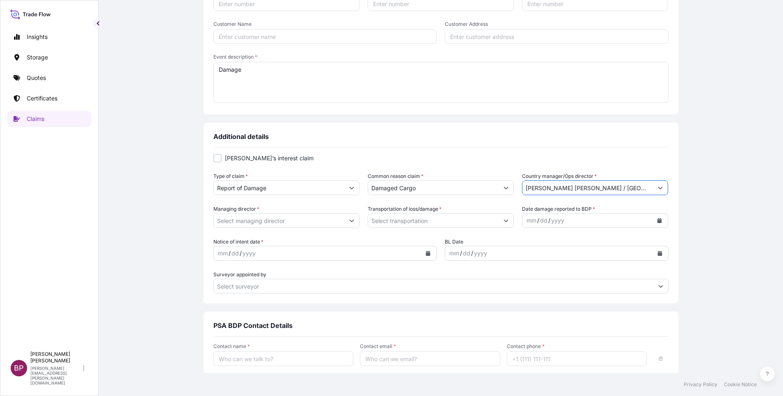
click at [349, 221] on icon "Show suggestions" at bounding box center [351, 221] width 5 height 2
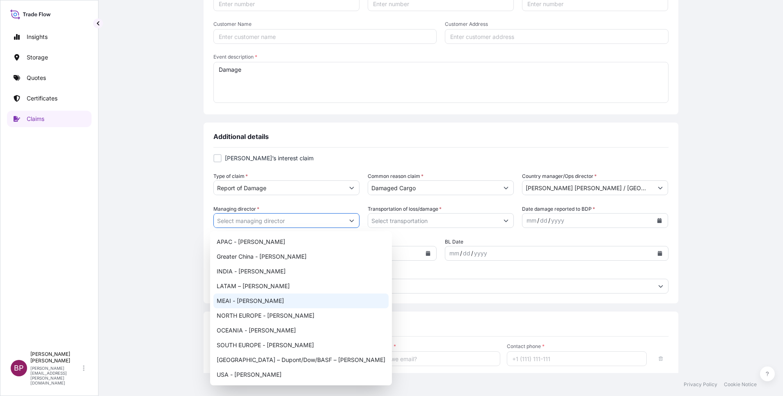
click at [256, 302] on div "MEAI - [PERSON_NAME]" at bounding box center [300, 301] width 175 height 15
type input "MEAI - [PERSON_NAME]"
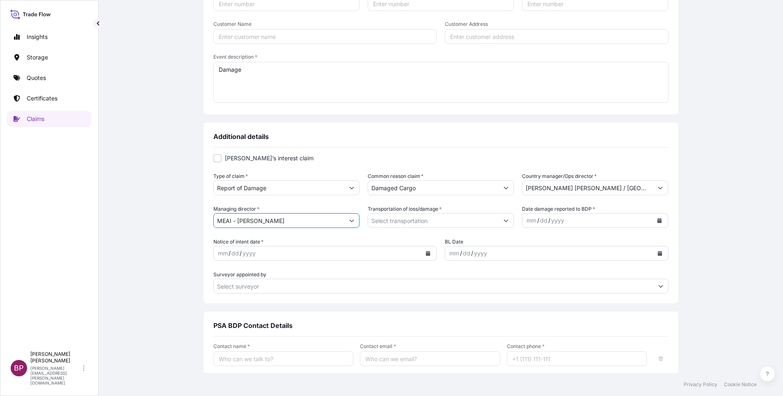
click at [503, 221] on icon "Show suggestions" at bounding box center [505, 220] width 5 height 5
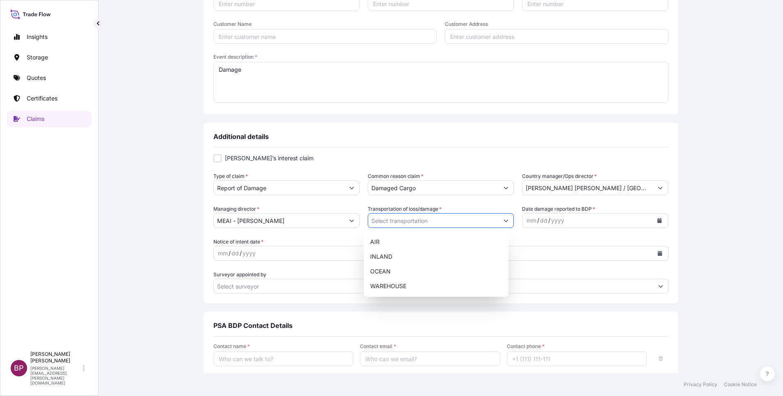
click at [503, 222] on icon "Show suggestions" at bounding box center [505, 220] width 5 height 5
click at [420, 274] on div "OCEAN" at bounding box center [436, 271] width 138 height 15
type input "OCEAN"
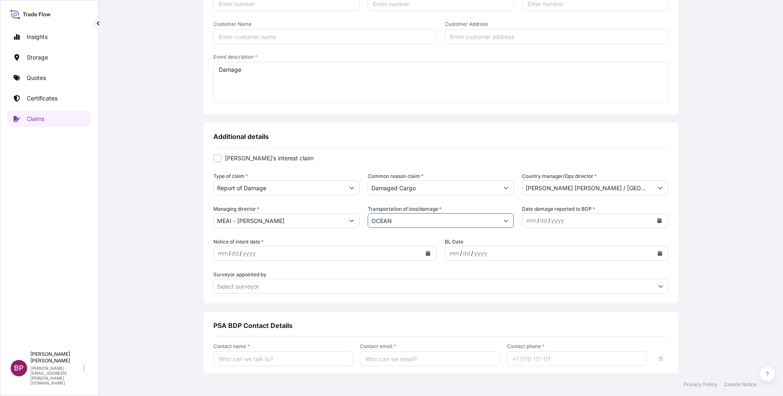
click at [657, 220] on icon "Calendar" at bounding box center [659, 220] width 5 height 5
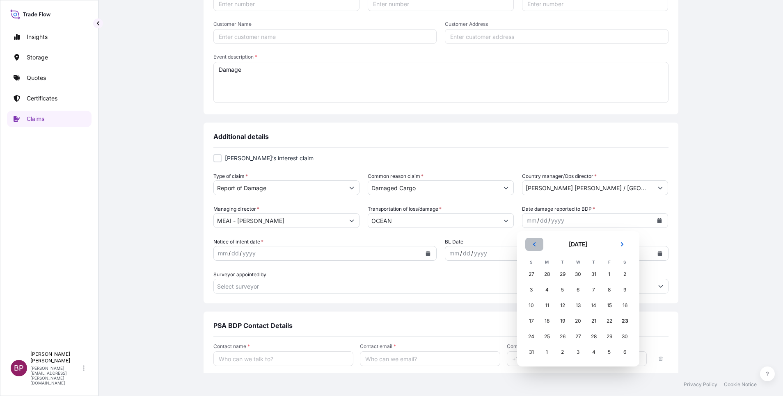
click at [537, 245] on button "Previous" at bounding box center [534, 244] width 18 height 13
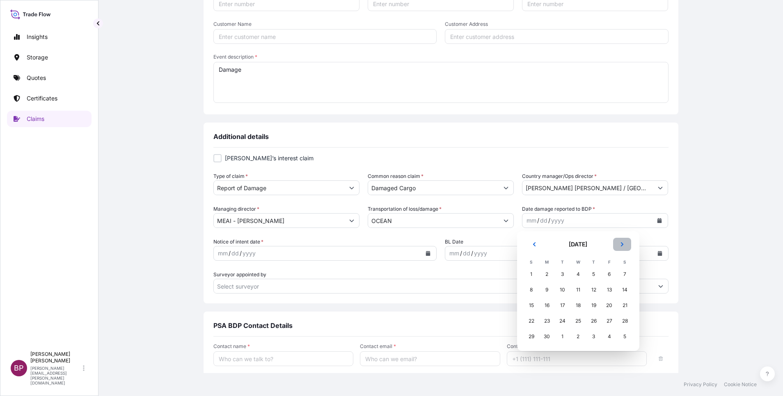
click at [622, 244] on icon "Next" at bounding box center [622, 244] width 2 height 4
click at [597, 321] on div "24" at bounding box center [593, 321] width 15 height 15
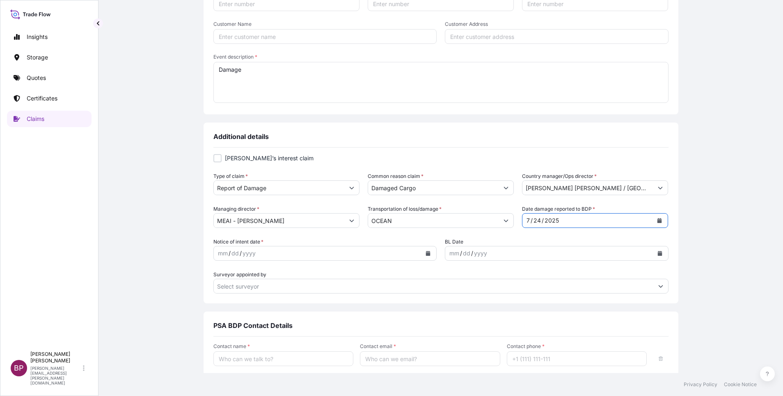
scroll to position [235, 0]
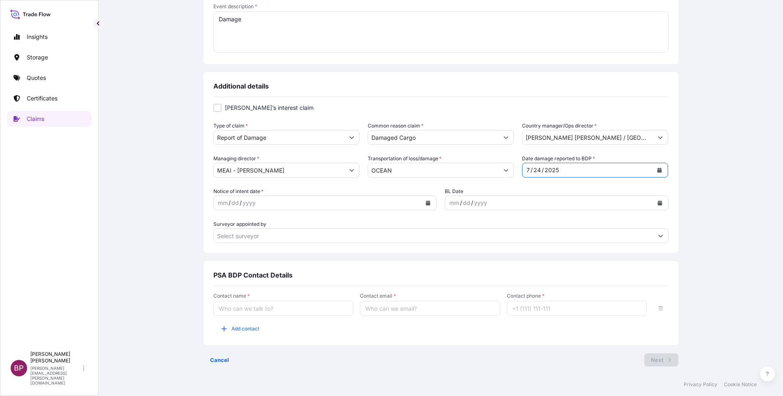
click at [426, 204] on icon "Calendar" at bounding box center [428, 203] width 5 height 5
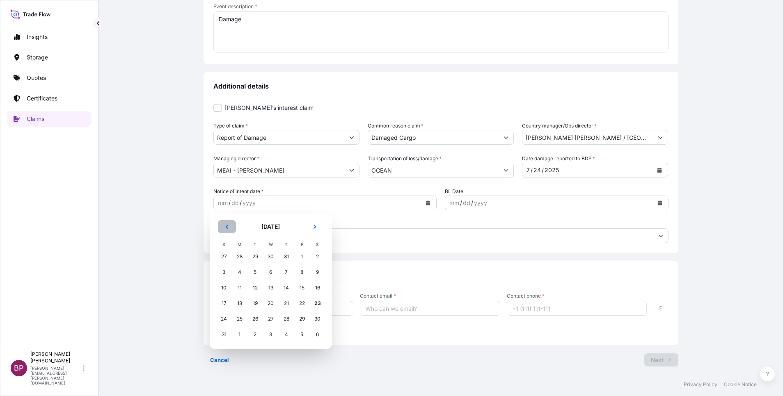
click at [226, 229] on icon "Previous" at bounding box center [226, 226] width 5 height 5
click at [225, 319] on div "27" at bounding box center [224, 319] width 15 height 15
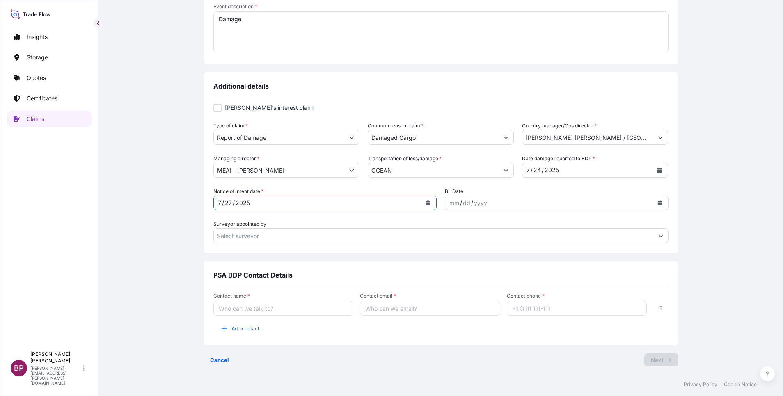
click at [313, 308] on input "Contact name *" at bounding box center [283, 308] width 140 height 15
type input "[PERSON_NAME]"
type input "[PERSON_NAME][EMAIL_ADDRESS][PERSON_NAME][DOMAIN_NAME]"
type input "[PHONE_NUMBER]"
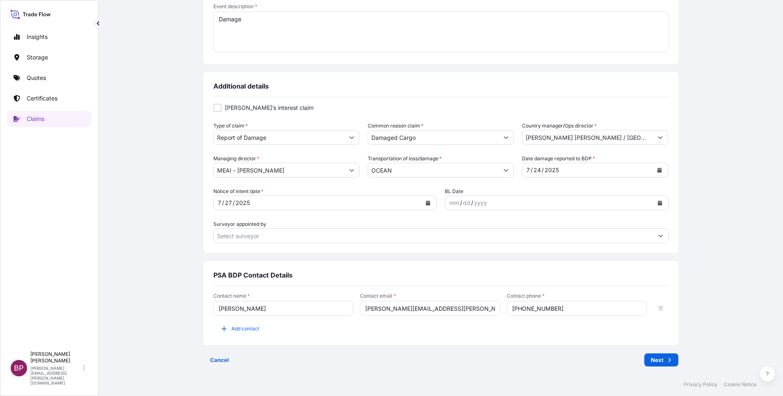
type input "MEDMAK WESTERN CO. LTD"
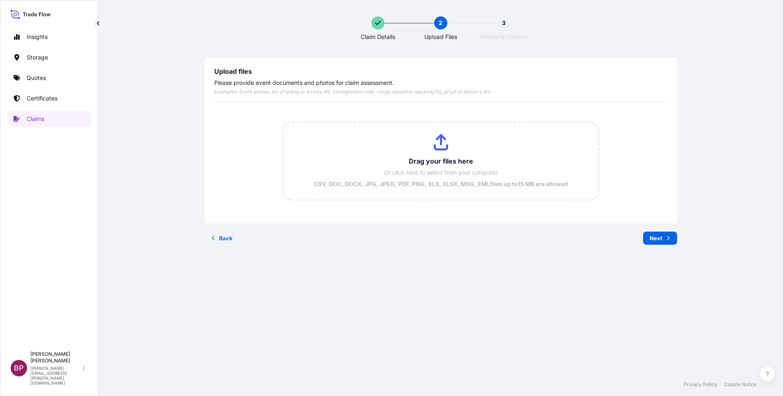
scroll to position [0, 0]
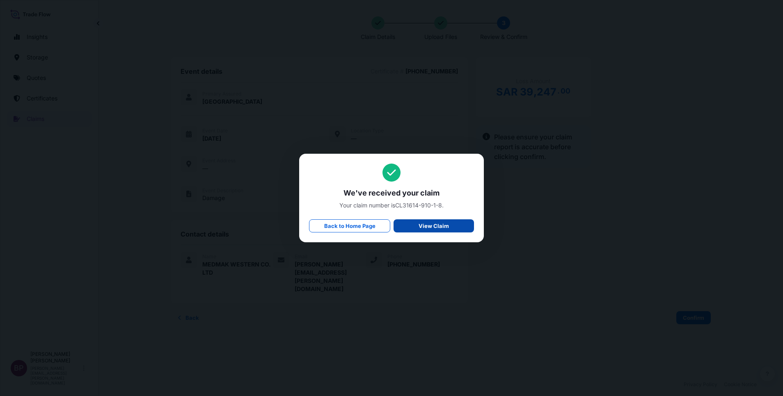
click at [425, 226] on p "View Claim" at bounding box center [433, 226] width 30 height 8
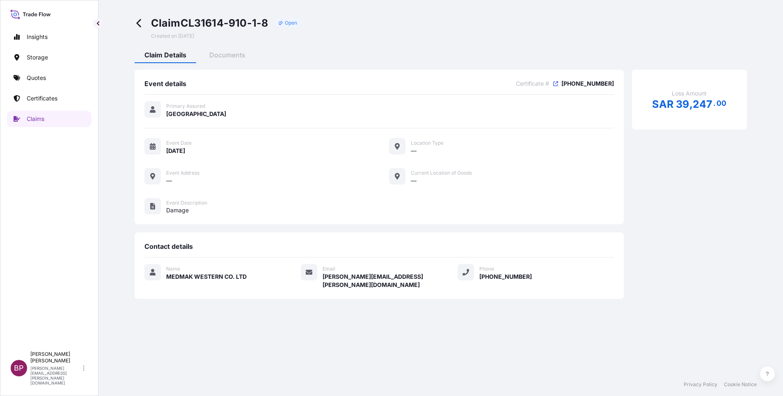
click at [293, 22] on p "Open" at bounding box center [291, 23] width 13 height 7
click at [281, 25] on icon at bounding box center [280, 23] width 5 height 5
drag, startPoint x: 270, startPoint y: 25, endPoint x: 153, endPoint y: 25, distance: 116.9
click at [153, 25] on div "Claim CL31614-910-1-8 Open" at bounding box center [226, 22] width 151 height 13
copy span "Claim CL31614-910-1-8"
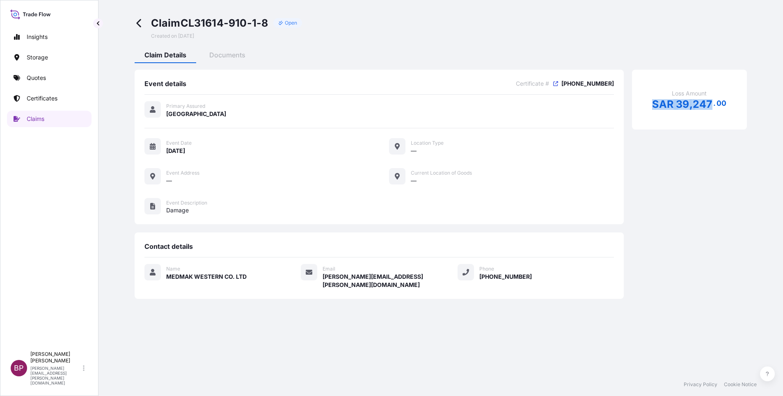
drag, startPoint x: 653, startPoint y: 106, endPoint x: 710, endPoint y: 105, distance: 57.8
click at [710, 105] on span "SAR 39 , 247 . 00" at bounding box center [689, 104] width 74 height 10
copy span "SAR 39 , 247"
drag, startPoint x: 272, startPoint y: 25, endPoint x: 152, endPoint y: 19, distance: 119.9
click at [152, 19] on div "Claim CL31614-910-1-8 Open" at bounding box center [226, 22] width 151 height 13
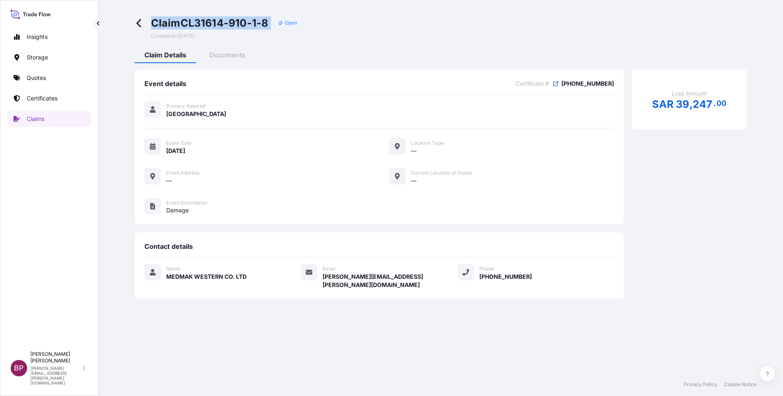
copy div "Claim CL31614-910-1-8"
